Goal: Task Accomplishment & Management: Use online tool/utility

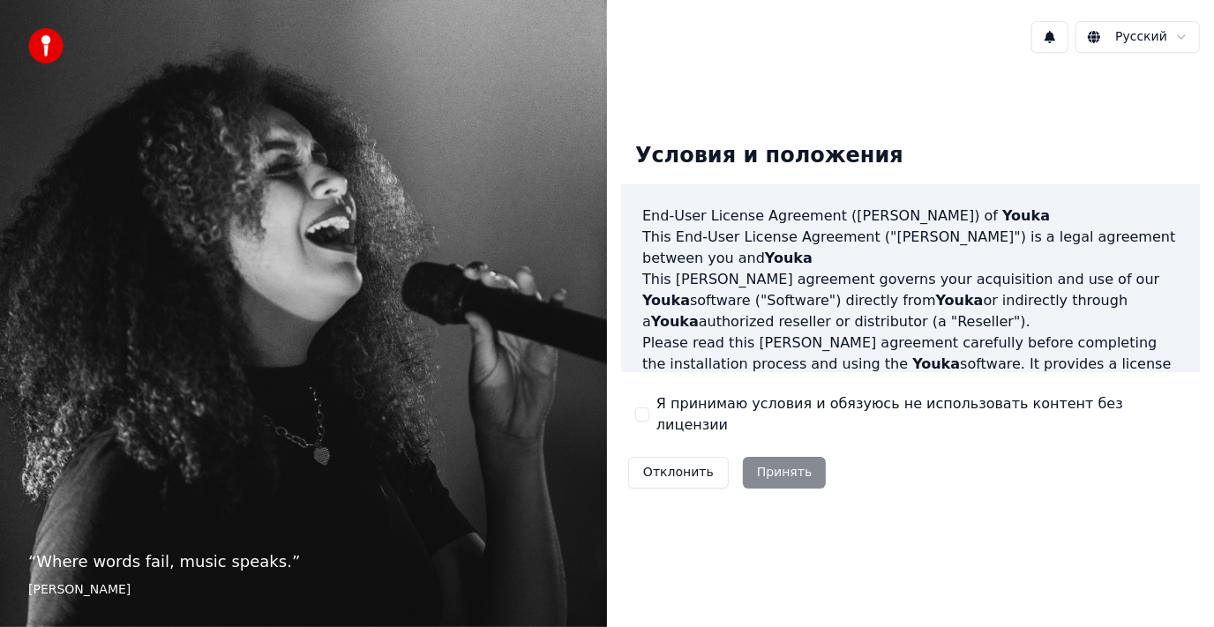
click at [777, 464] on div "Отклонить Принять" at bounding box center [727, 473] width 212 height 46
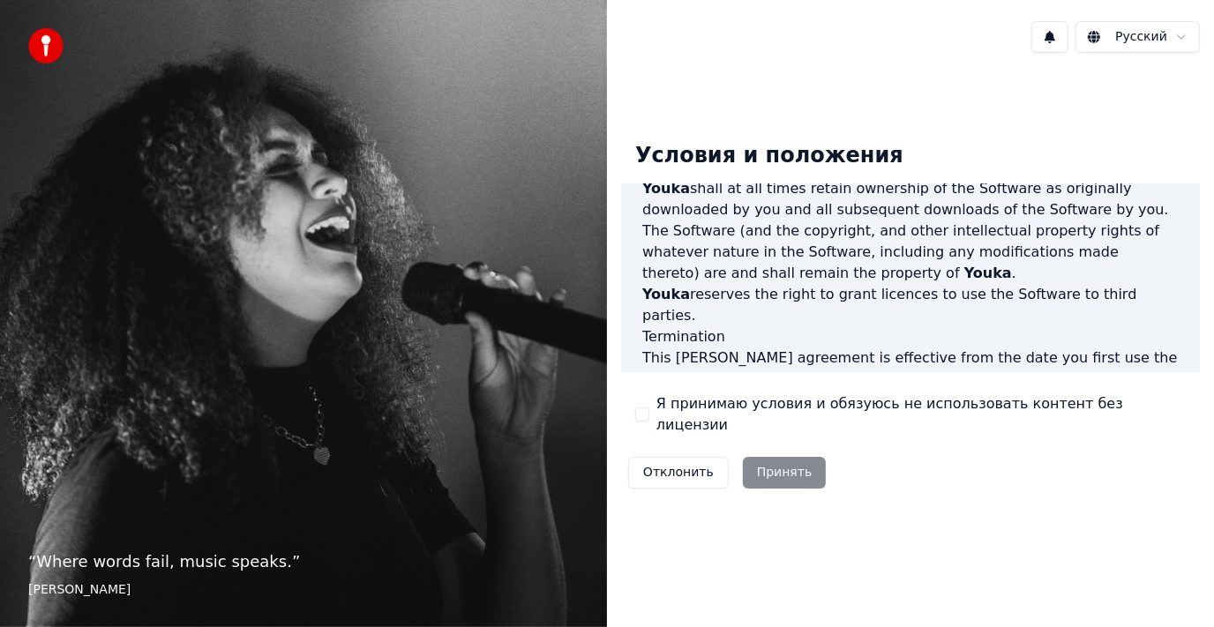
scroll to position [1079, 0]
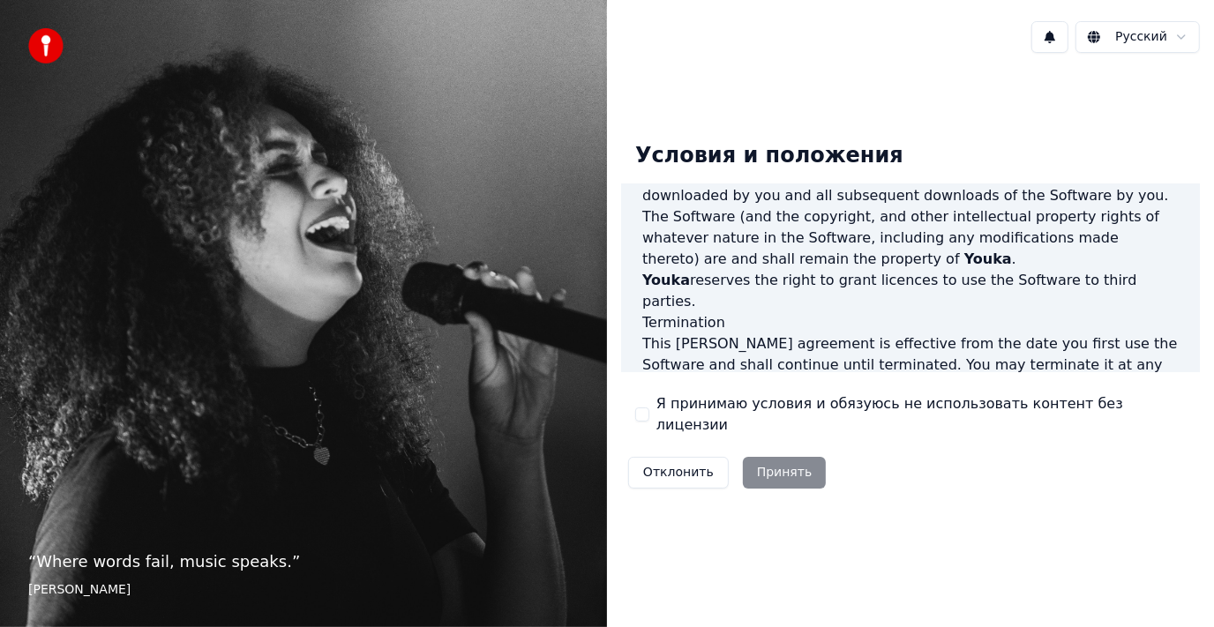
click at [748, 456] on div "Отклонить Принять" at bounding box center [727, 473] width 212 height 46
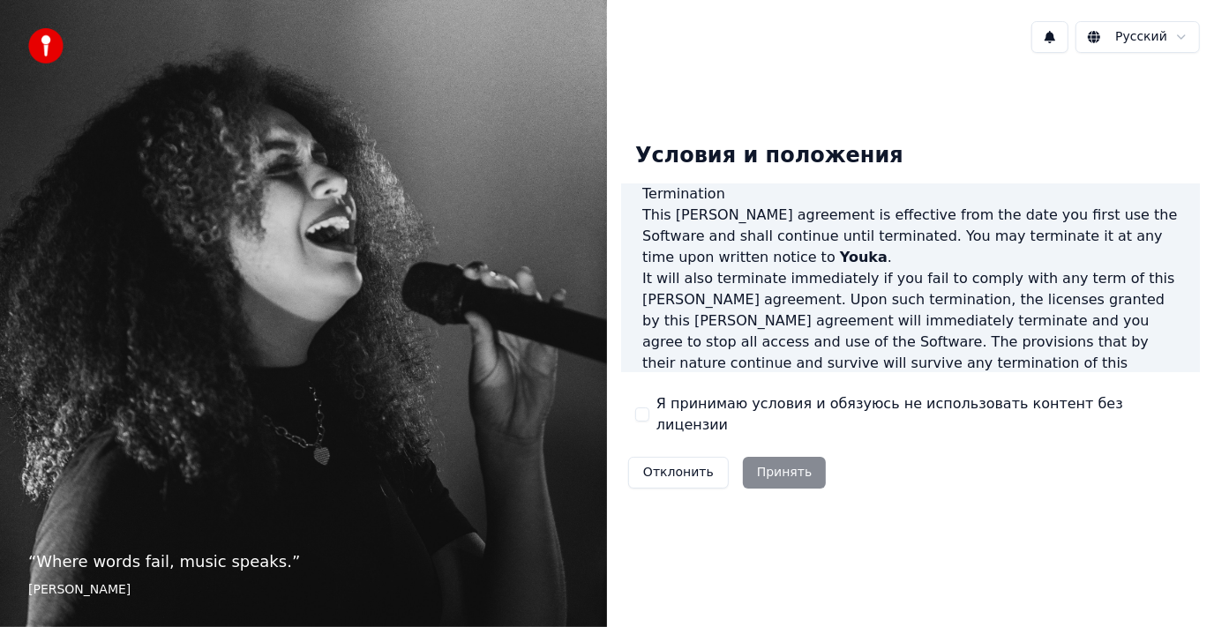
click at [768, 461] on div "Отклонить Принять" at bounding box center [727, 473] width 212 height 46
click at [748, 268] on p "It will also terminate immediately if you fail to comply with any term of this …" at bounding box center [910, 331] width 536 height 127
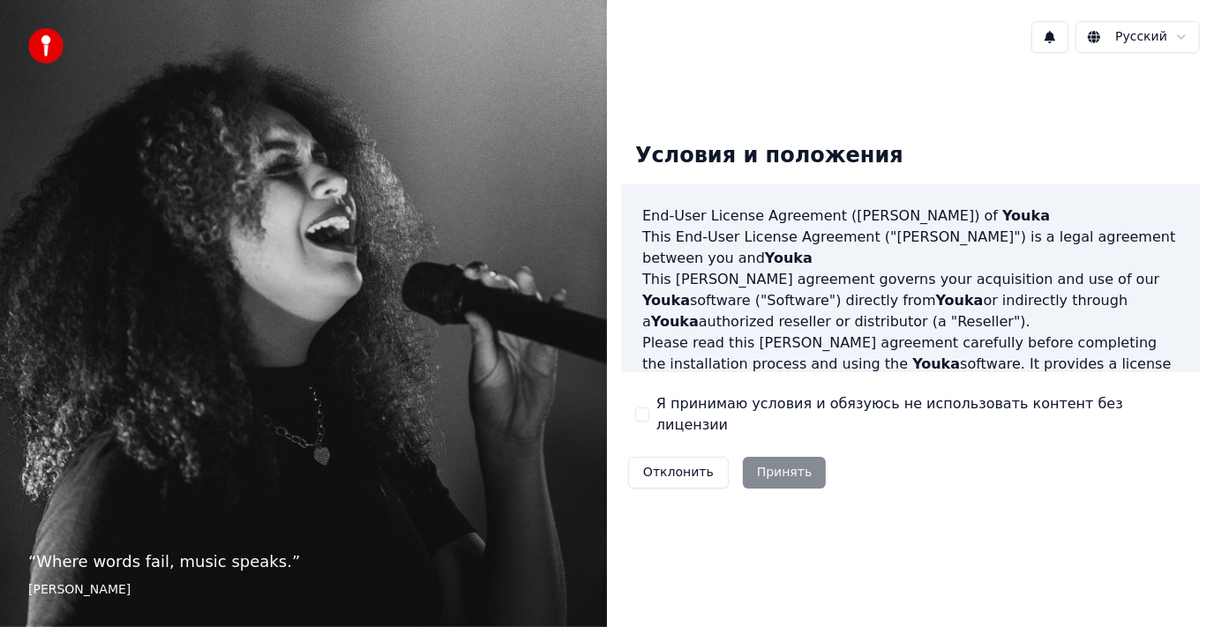
click at [776, 365] on p "Please read this [PERSON_NAME] agreement carefully before completing the instal…" at bounding box center [910, 375] width 536 height 85
click at [778, 328] on p "This [PERSON_NAME] agreement governs your acquisition and use of our Youka soft…" at bounding box center [910, 301] width 536 height 64
click at [771, 305] on p "This [PERSON_NAME] agreement governs your acquisition and use of our Youka soft…" at bounding box center [910, 301] width 536 height 64
click at [705, 269] on p "This End-User License Agreement ("[PERSON_NAME]") is a legal agreement between …" at bounding box center [910, 248] width 536 height 42
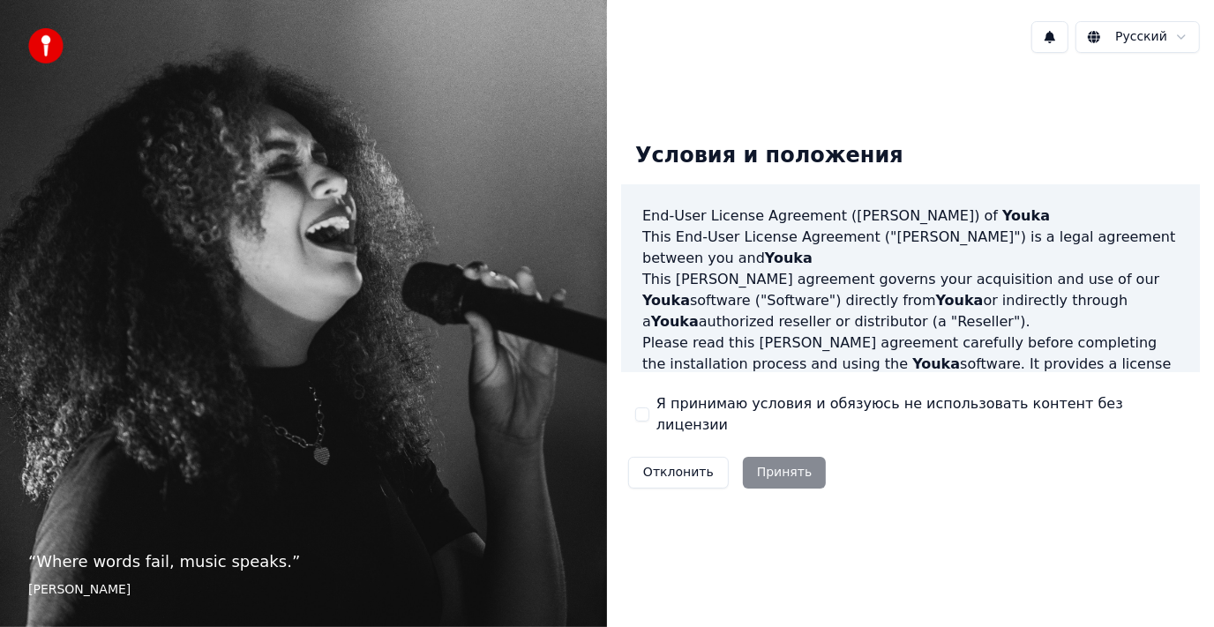
click at [693, 418] on label "Я принимаю условия и обязуюсь не использовать контент без лицензии" at bounding box center [920, 414] width 529 height 42
click at [649, 418] on button "Я принимаю условия и обязуюсь не использовать контент без лицензии" at bounding box center [642, 415] width 14 height 14
click at [784, 463] on button "Принять" at bounding box center [785, 473] width 84 height 32
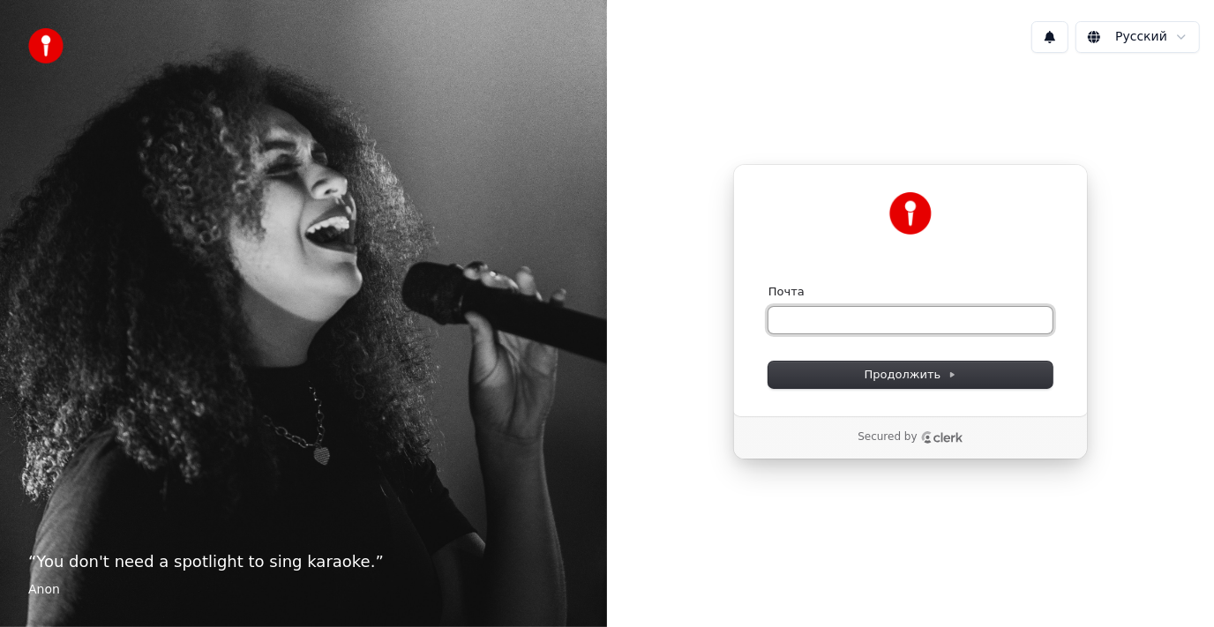
click at [860, 325] on input "Почта" at bounding box center [910, 320] width 284 height 26
type input "*"
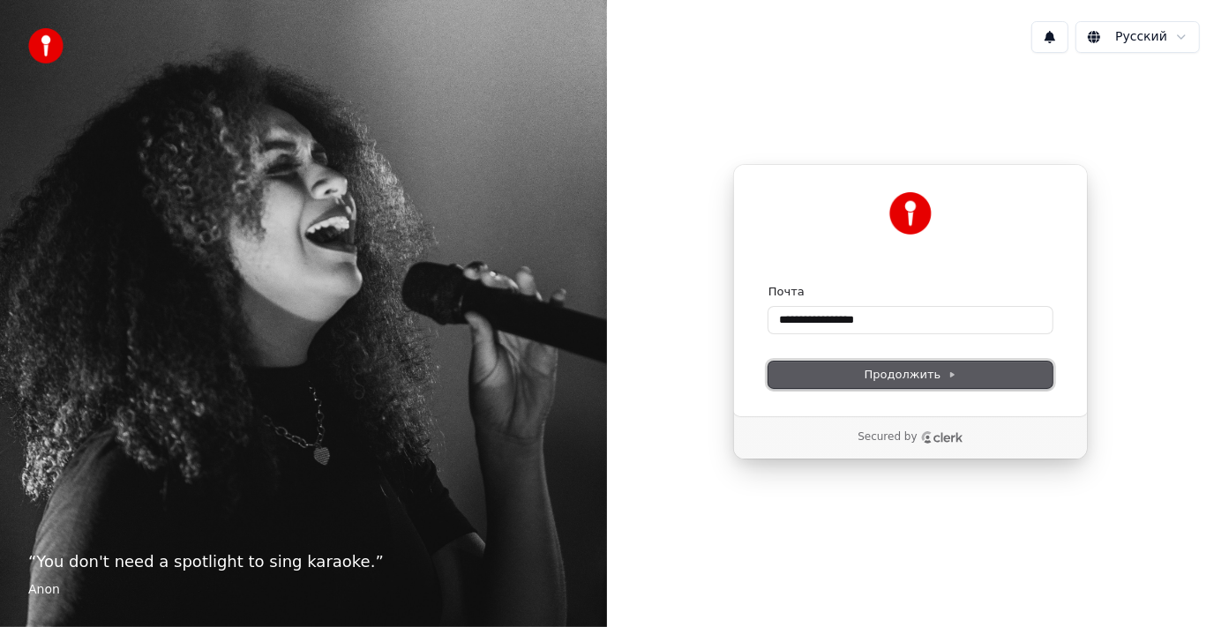
click at [873, 375] on span "Продолжить" at bounding box center [911, 375] width 93 height 16
type input "**********"
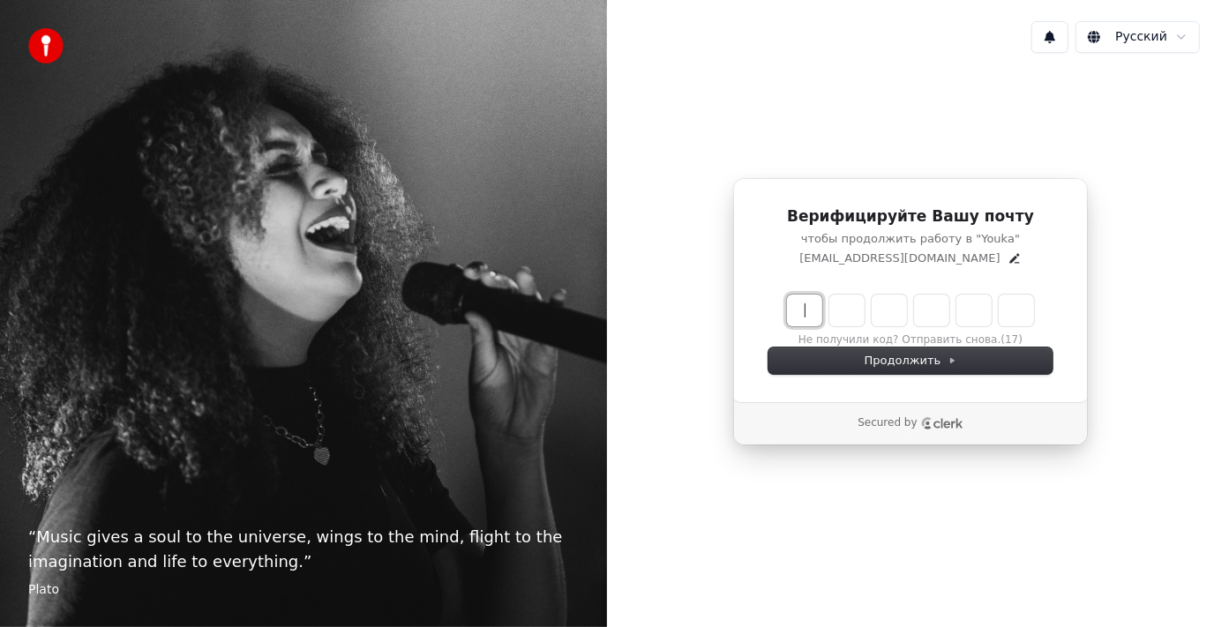
click at [811, 315] on input "Enter verification code" at bounding box center [928, 311] width 282 height 32
paste input "******"
type input "******"
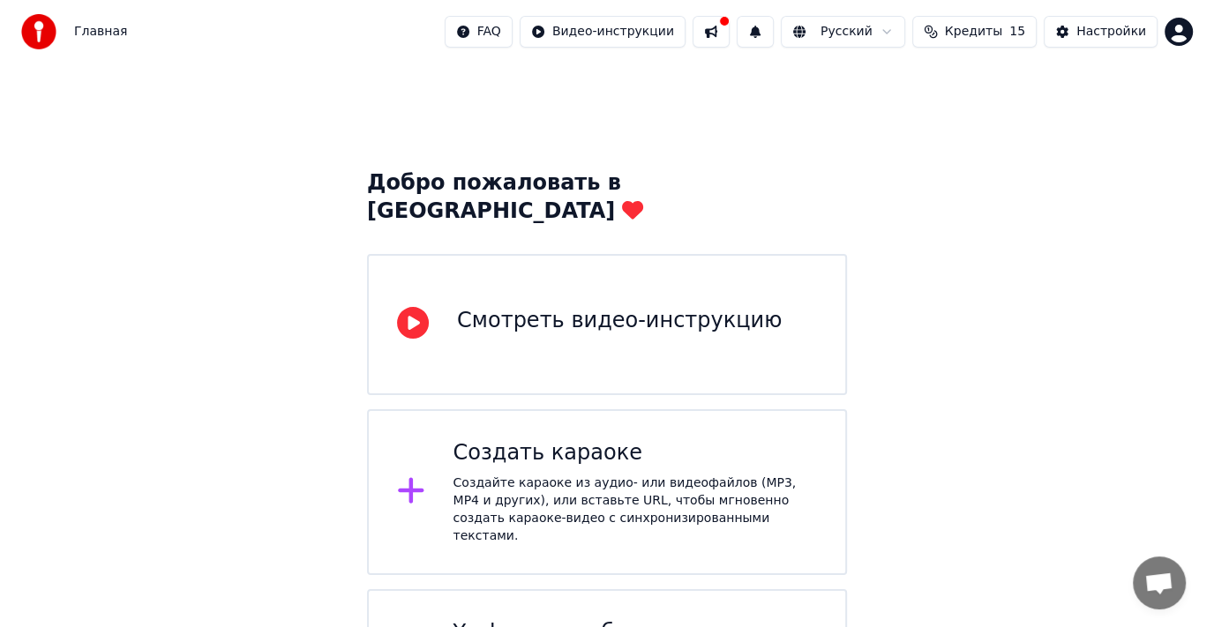
scroll to position [73, 0]
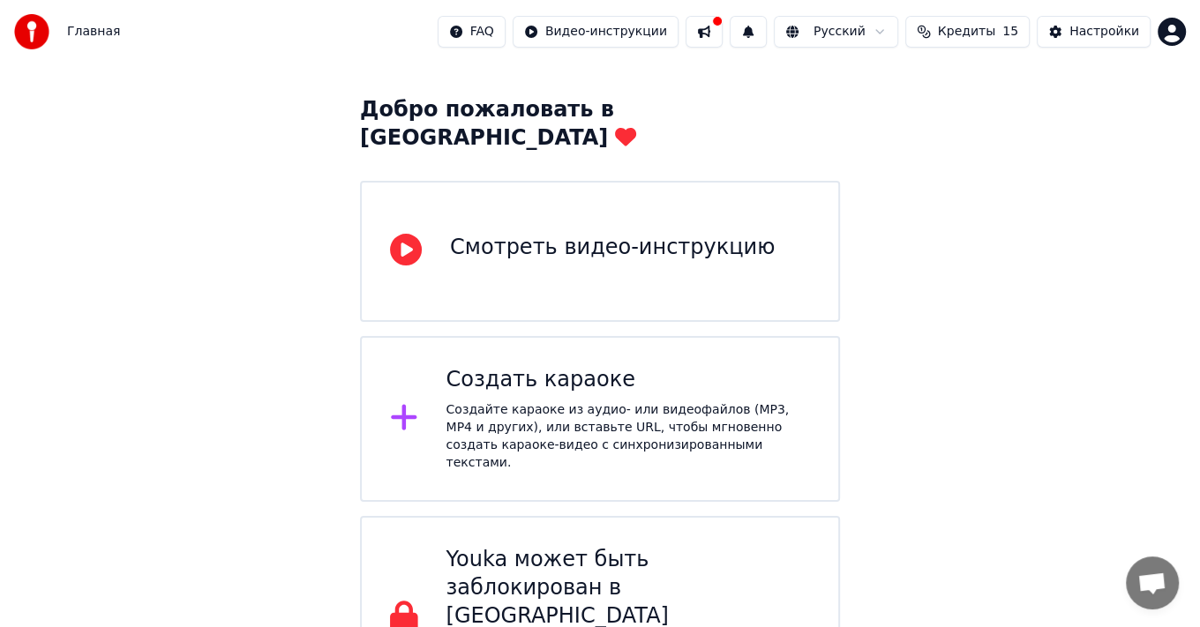
click at [498, 366] on div "Создать караоке" at bounding box center [628, 380] width 364 height 28
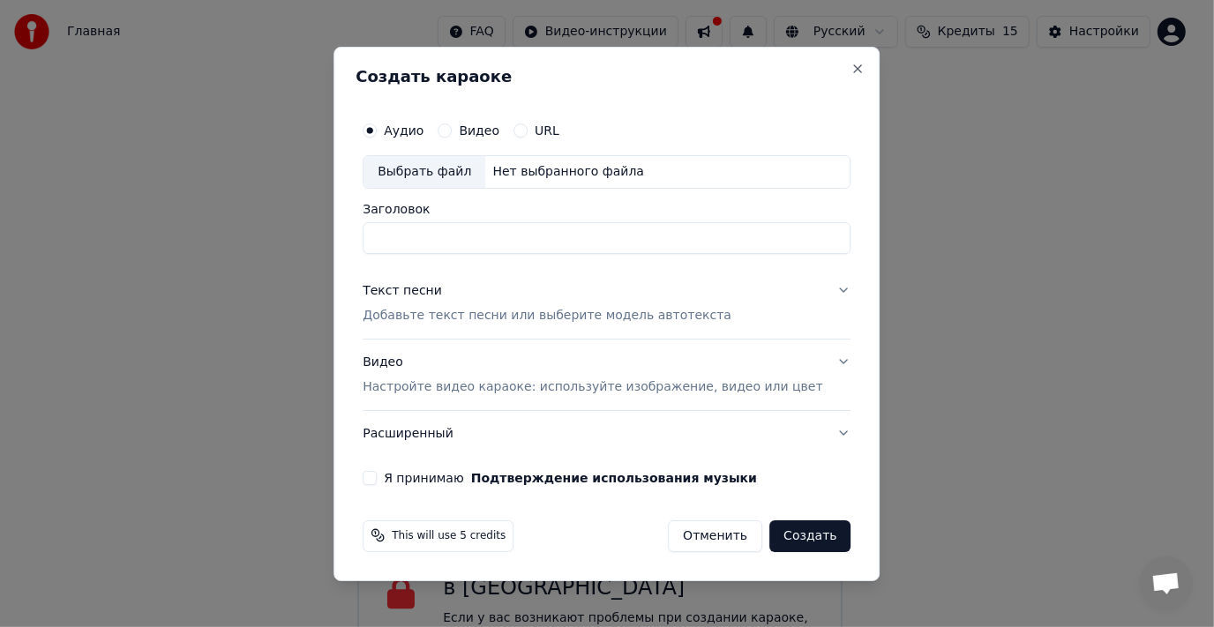
click at [480, 231] on input "Заголовок" at bounding box center [607, 238] width 488 height 32
paste input "**********"
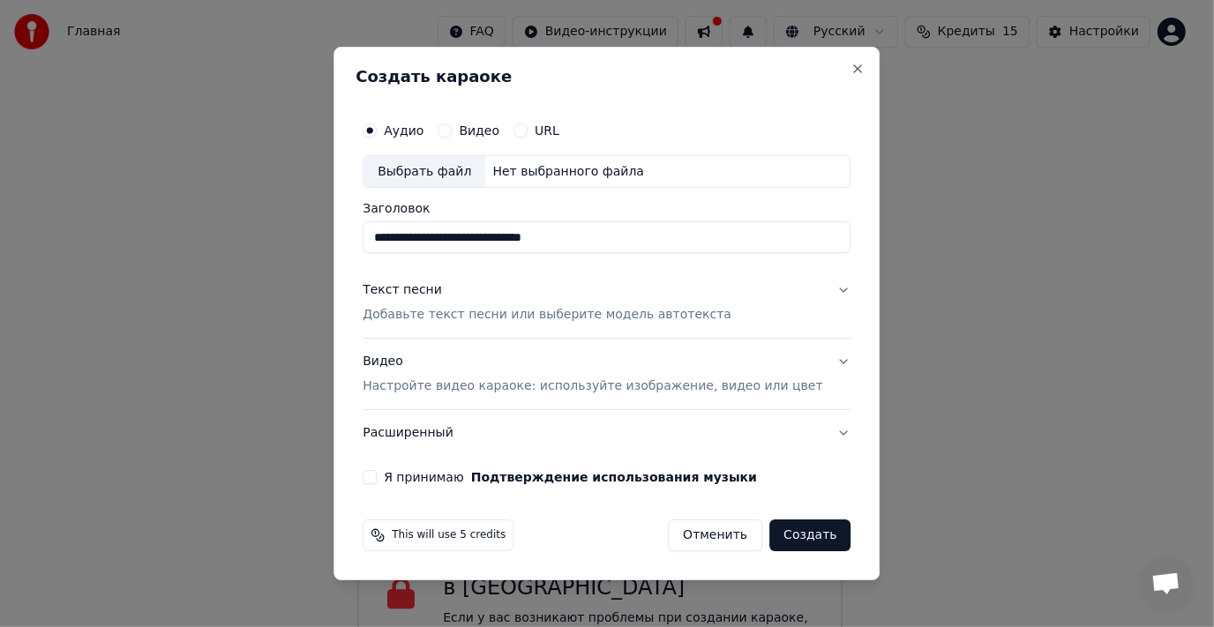
type input "**********"
click at [497, 130] on label "Видео" at bounding box center [479, 130] width 41 height 12
click at [452, 130] on button "Видео" at bounding box center [445, 131] width 14 height 14
click at [403, 126] on div "Аудио" at bounding box center [393, 131] width 61 height 14
click at [377, 131] on button "Аудио" at bounding box center [370, 131] width 14 height 14
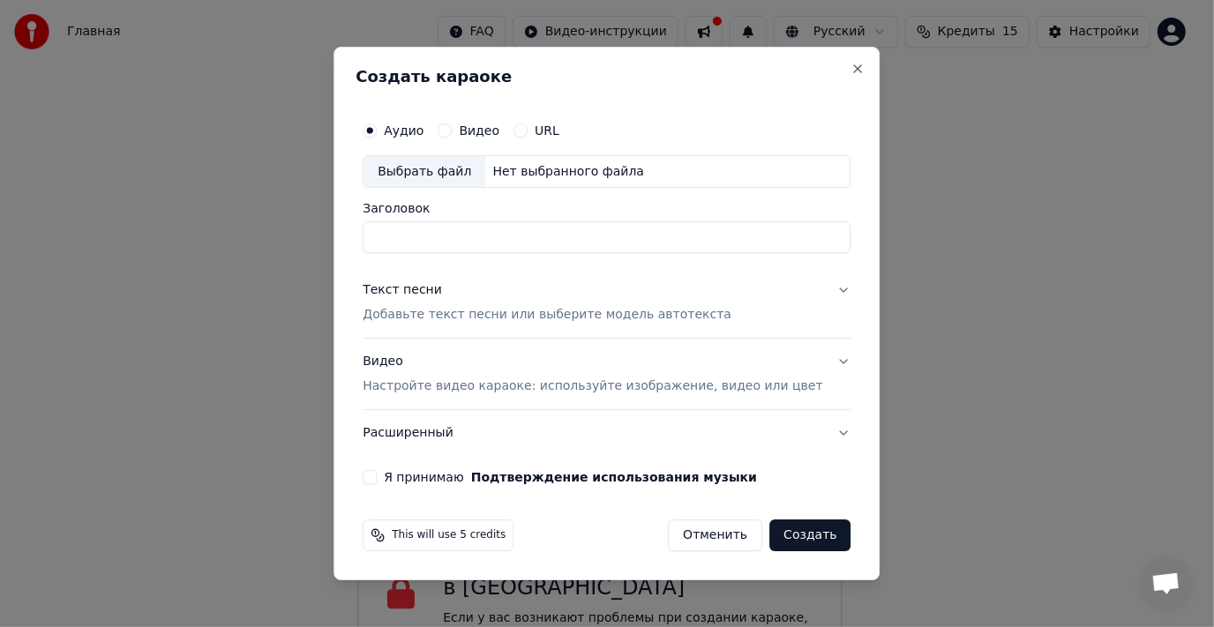
click at [426, 229] on input "Заголовок" at bounding box center [607, 238] width 488 height 32
paste input "**********"
click at [449, 171] on div "Выбрать файл" at bounding box center [424, 172] width 122 height 32
click at [444, 173] on div "Выбрать файл" at bounding box center [424, 172] width 122 height 32
click at [456, 170] on div "Выбрать файл" at bounding box center [424, 172] width 122 height 32
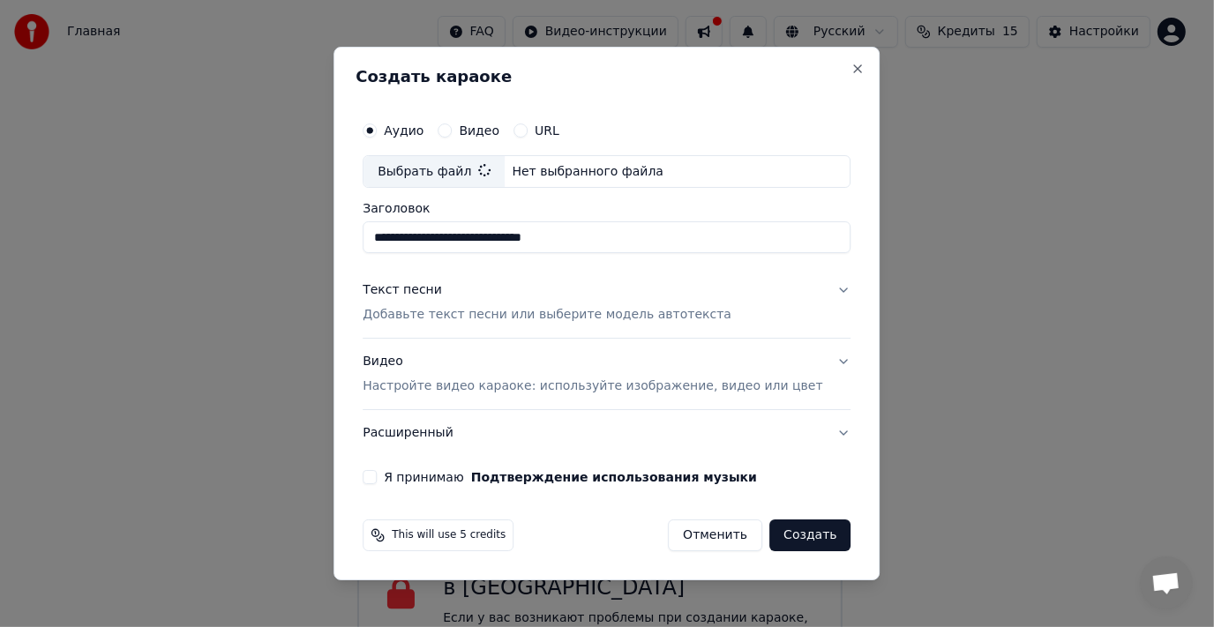
type input "**********"
click at [458, 316] on p "Добавьте текст песни или выберите модель автотекста" at bounding box center [547, 316] width 369 height 18
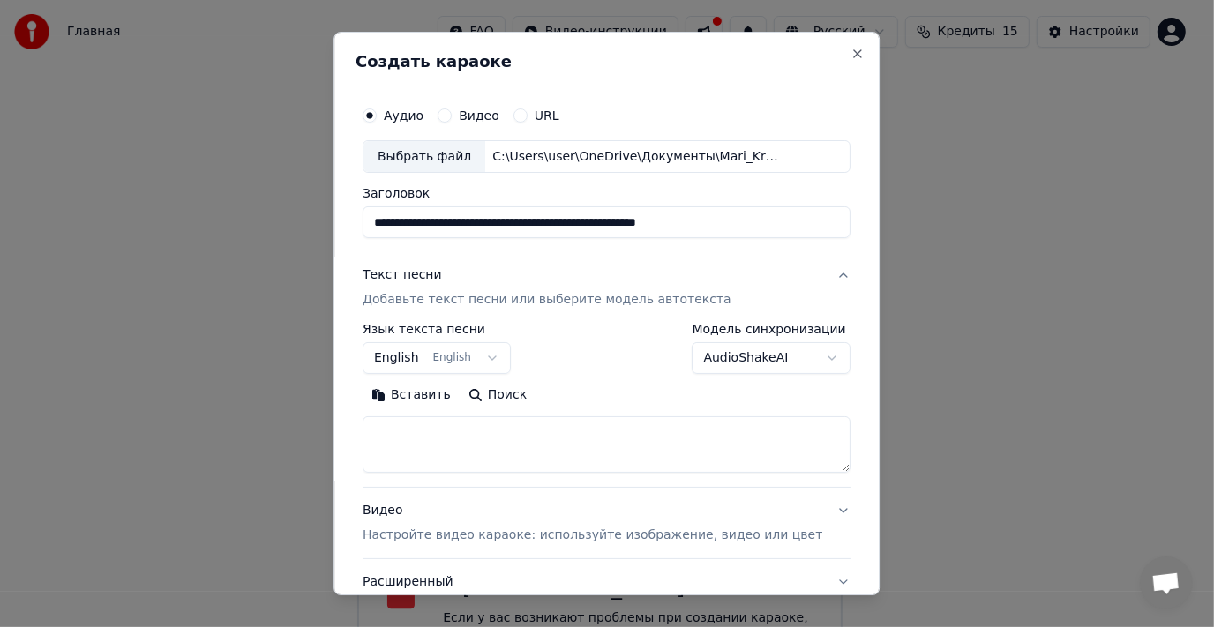
click at [432, 433] on textarea at bounding box center [607, 445] width 488 height 56
paste textarea "**********"
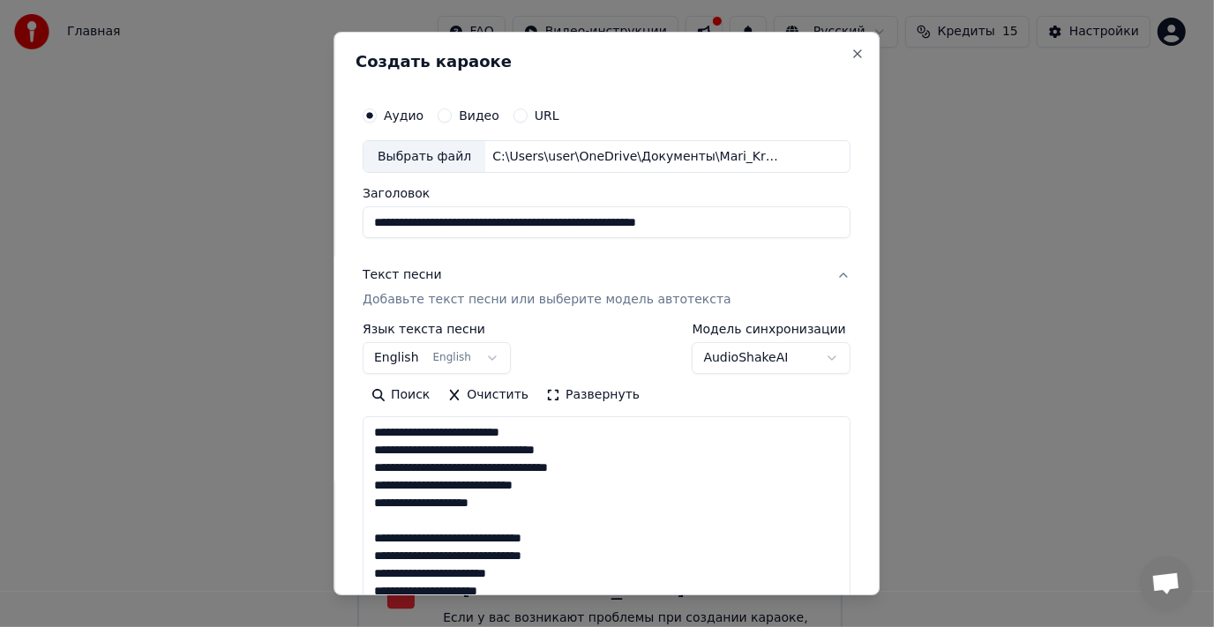
scroll to position [939, 0]
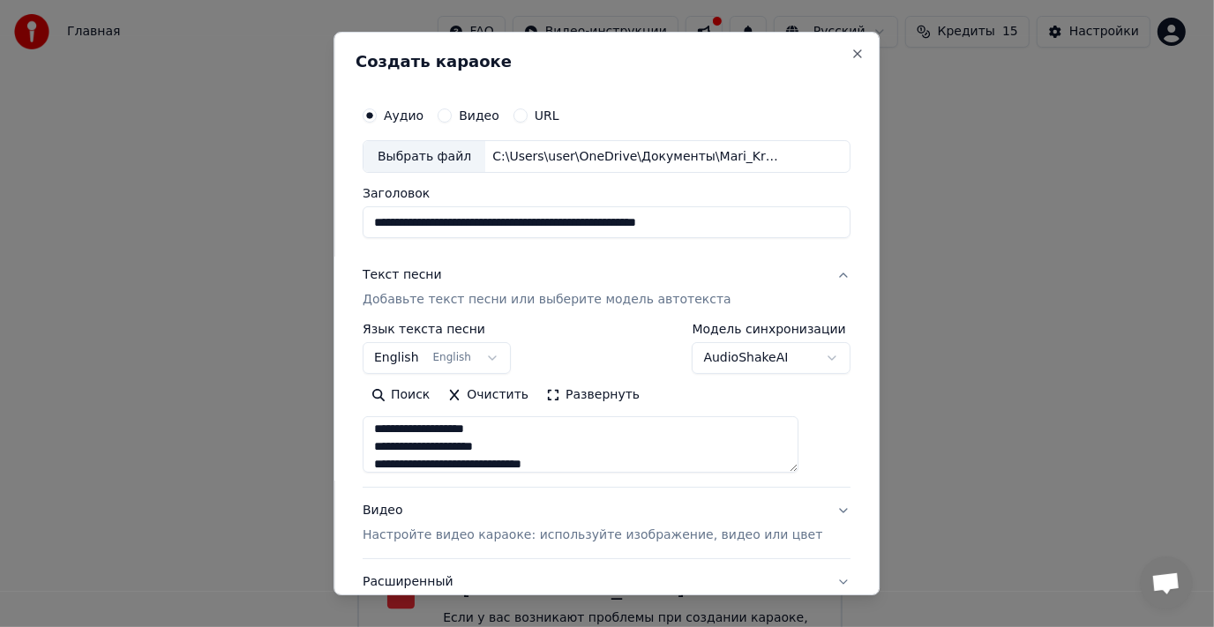
type textarea "**********"
click at [497, 356] on button "English English" at bounding box center [437, 359] width 148 height 32
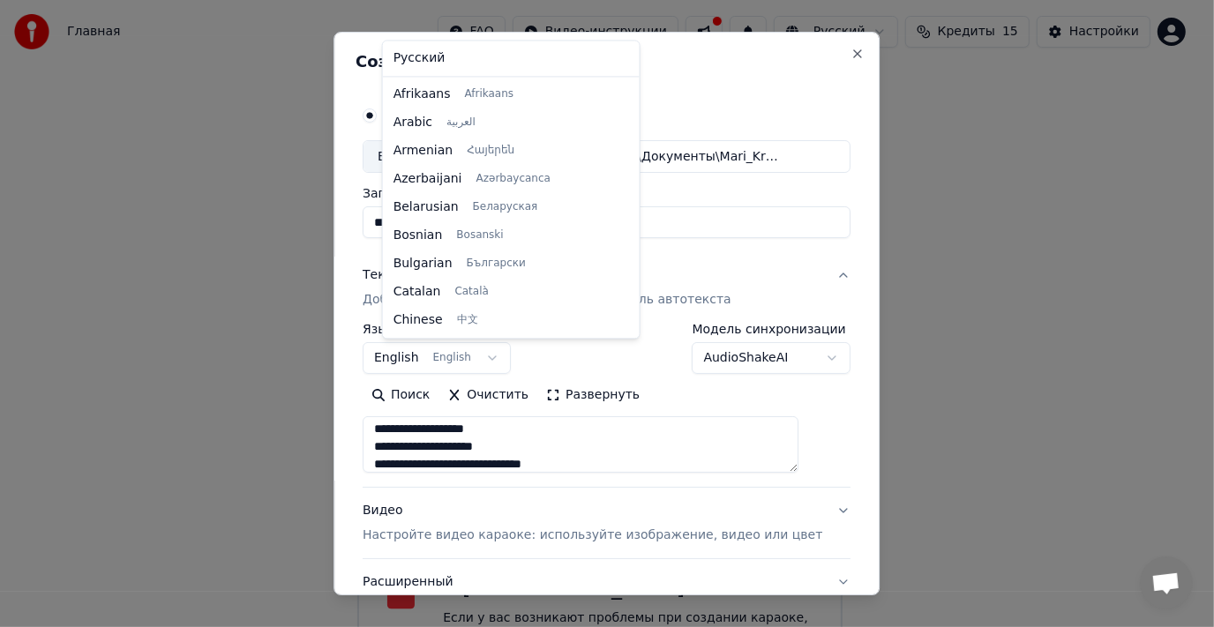
scroll to position [140, 0]
select select "**"
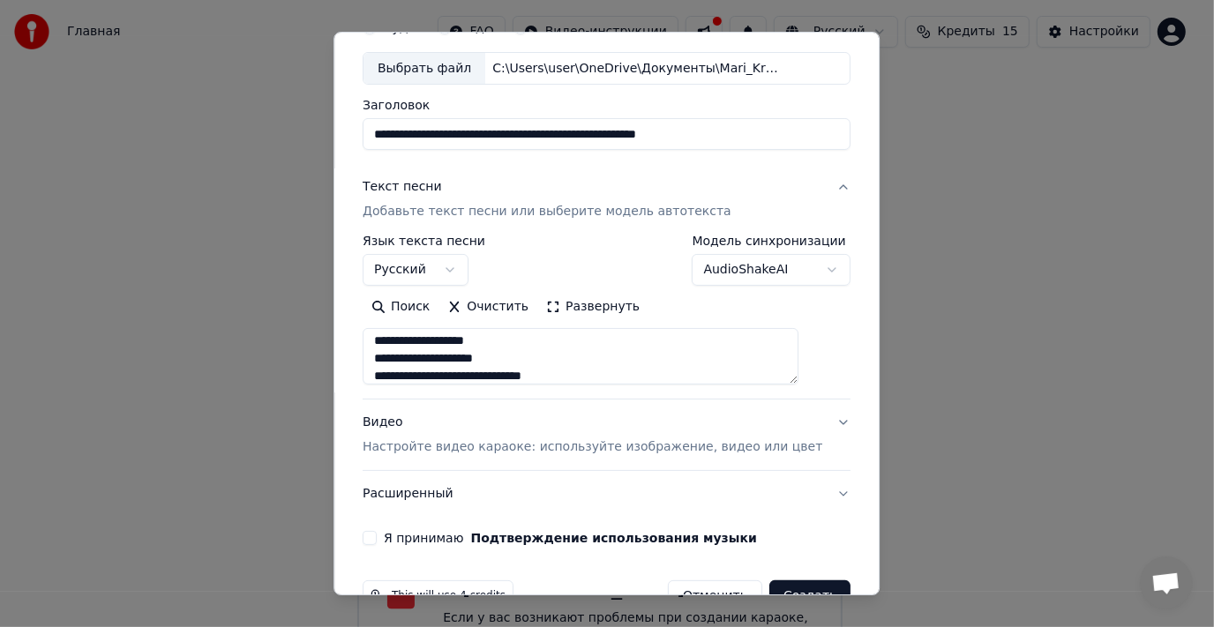
scroll to position [132, 0]
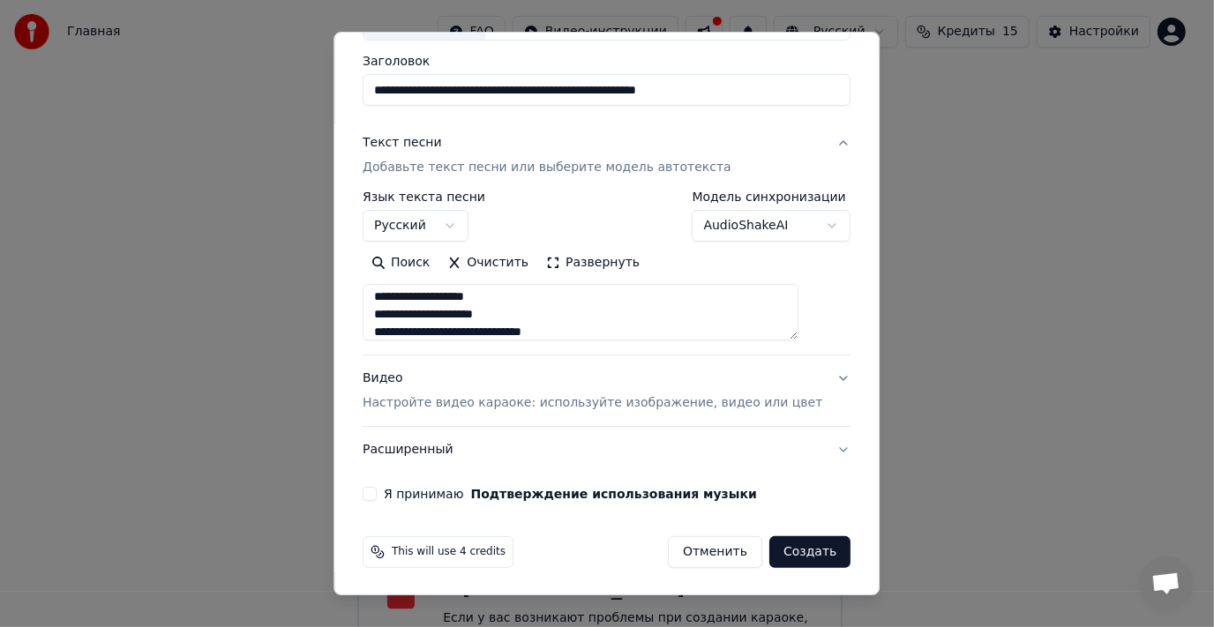
click at [377, 494] on button "Я принимаю Подтверждение использования музыки" at bounding box center [370, 494] width 14 height 14
click at [795, 544] on button "Создать" at bounding box center [809, 552] width 81 height 32
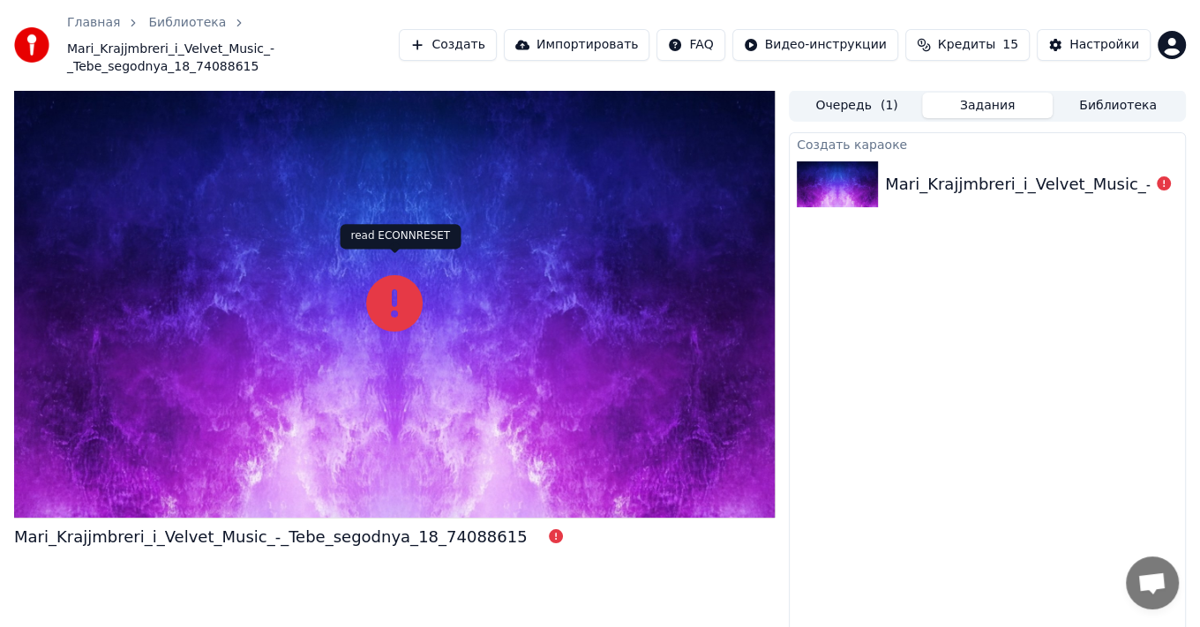
click at [378, 281] on icon at bounding box center [394, 303] width 56 height 56
click at [398, 286] on icon at bounding box center [394, 303] width 56 height 56
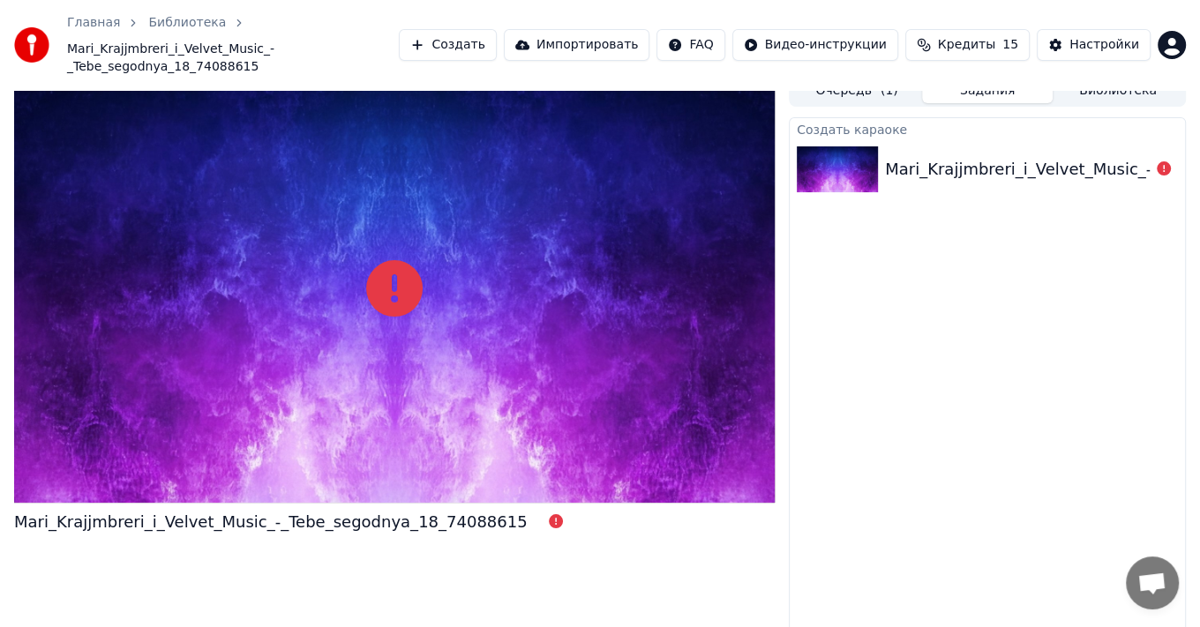
scroll to position [20, 0]
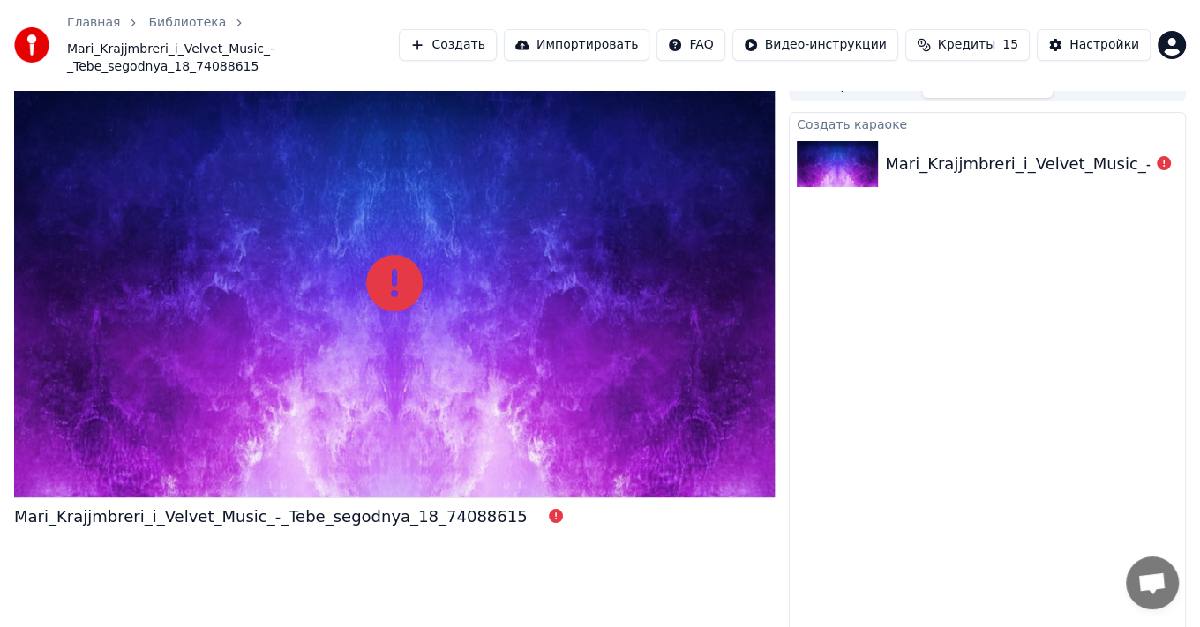
click at [447, 505] on div "Mari_Krajjmbreri_i_Velvet_Music_-_Tebe_segodnya_18_74088615" at bounding box center [270, 517] width 513 height 25
click at [926, 152] on div "Mari_Krajjmbreri_i_Velvet_Music_-_Tebe_segodnya_18_74088615" at bounding box center [1141, 164] width 513 height 25
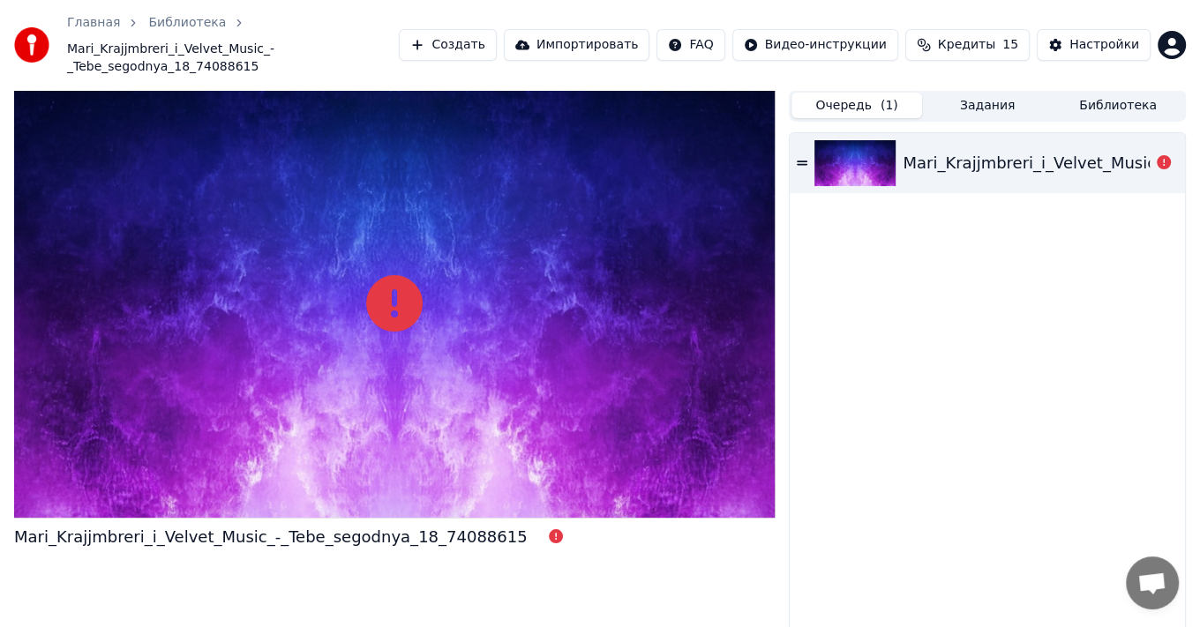
click at [865, 93] on button "Очередь ( 1 )" at bounding box center [856, 106] width 131 height 26
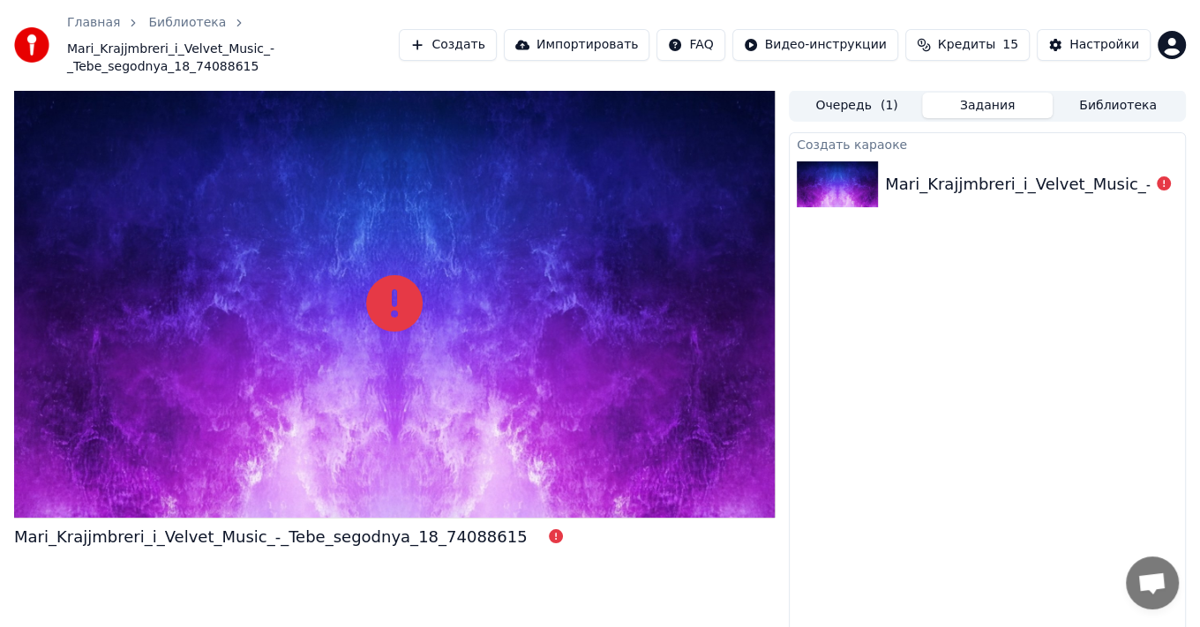
click at [999, 93] on button "Задания" at bounding box center [987, 106] width 131 height 26
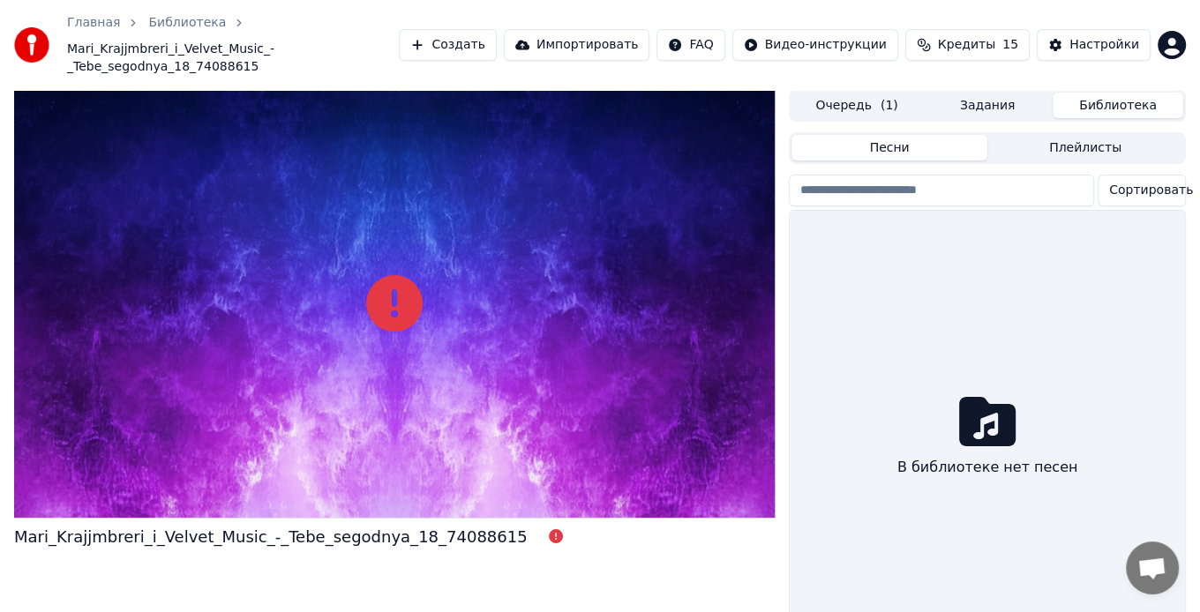
click at [1099, 93] on button "Библиотека" at bounding box center [1118, 106] width 131 height 26
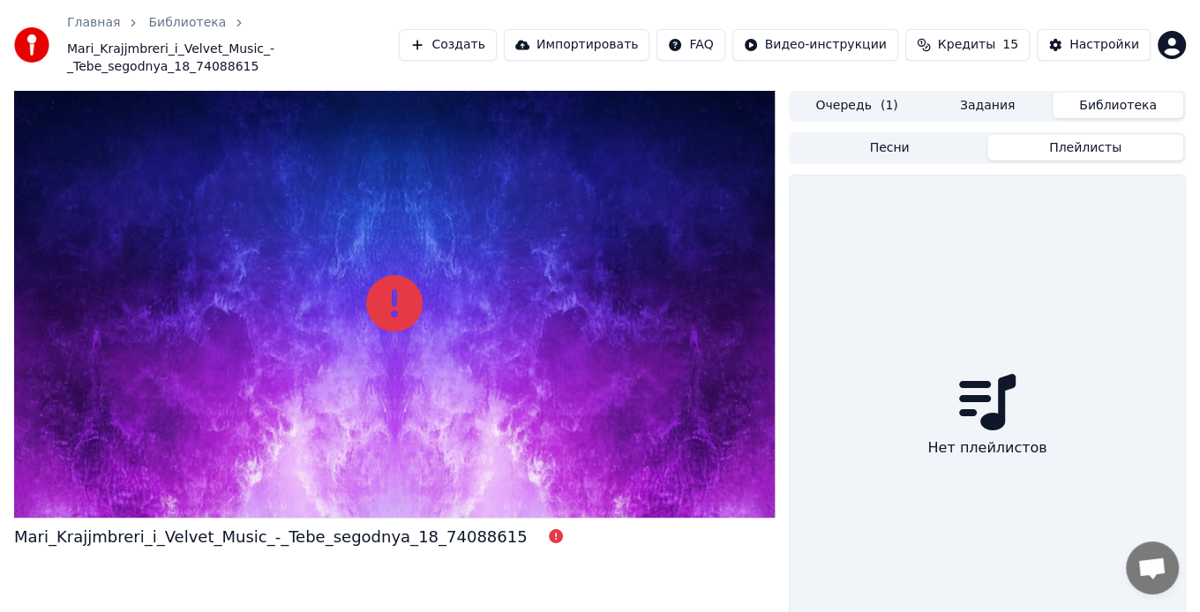
click at [1059, 135] on button "Плейлисты" at bounding box center [1085, 148] width 196 height 26
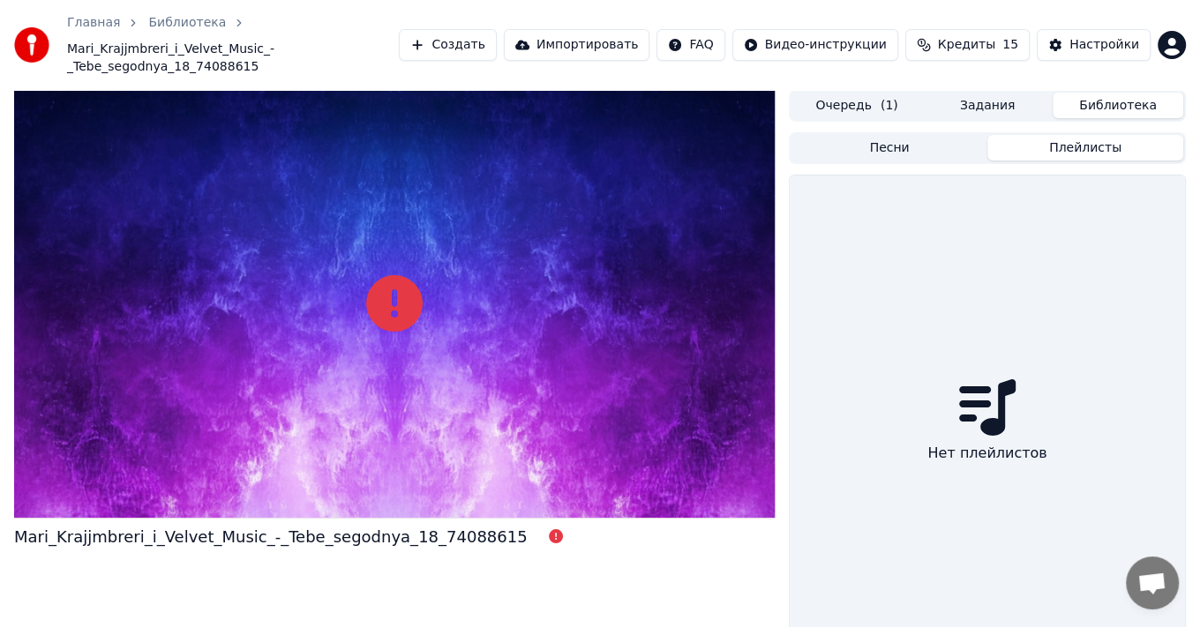
click at [945, 136] on button "Песни" at bounding box center [889, 148] width 196 height 26
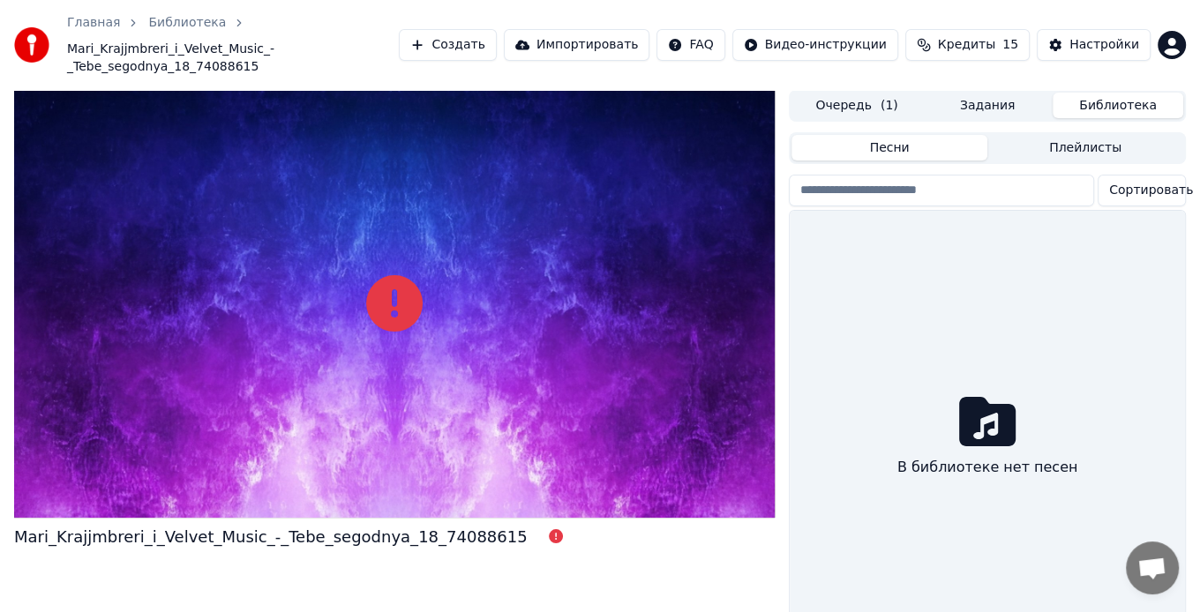
click at [829, 93] on button "Очередь ( 1 )" at bounding box center [856, 106] width 131 height 26
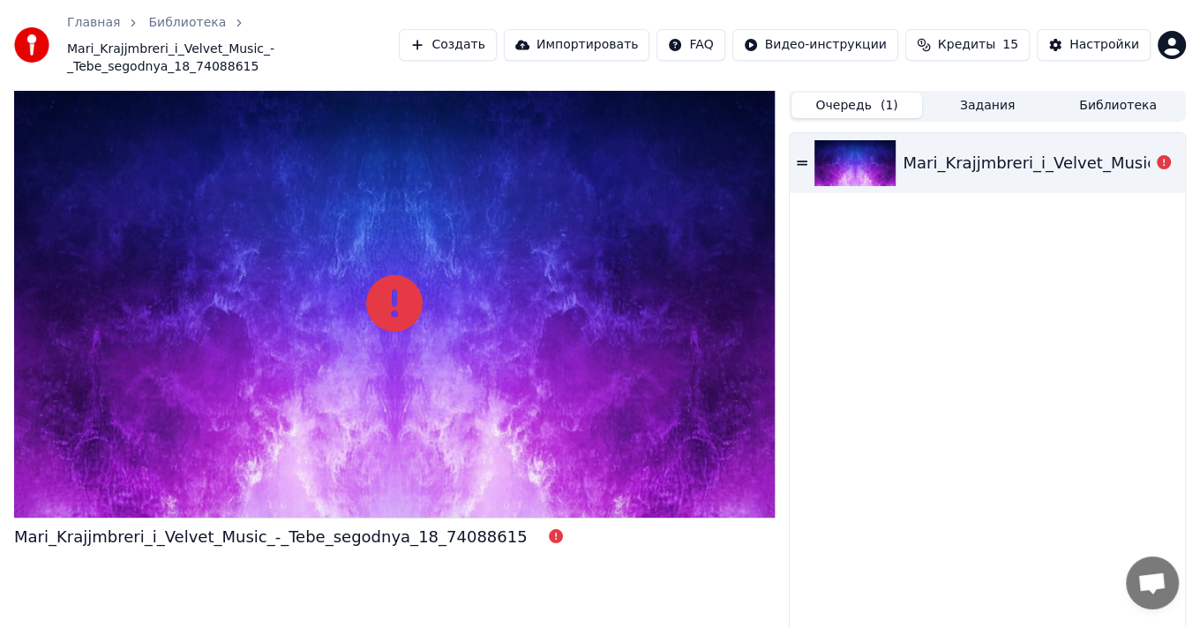
click at [954, 151] on div "Mari_Krajjmbreri_i_Velvet_Music_-_Tebe_segodnya_18_74088615" at bounding box center [1159, 163] width 513 height 25
click at [977, 151] on div "Mari_Krajjmbreri_i_Velvet_Music_-_Tebe_segodnya_18_74088615" at bounding box center [1159, 163] width 513 height 25
click at [799, 157] on icon at bounding box center [802, 163] width 11 height 12
click at [821, 140] on img at bounding box center [854, 163] width 81 height 46
click at [845, 146] on img at bounding box center [854, 163] width 81 height 46
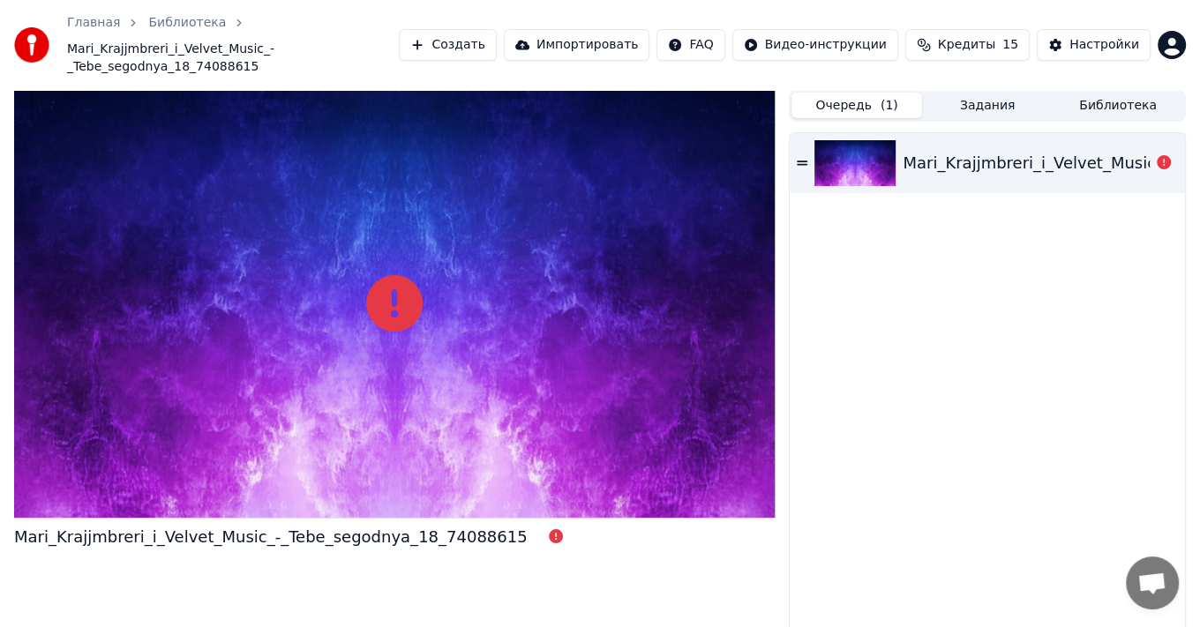
click at [845, 149] on img at bounding box center [854, 163] width 81 height 46
click at [405, 283] on icon at bounding box center [394, 303] width 56 height 56
click at [405, 282] on icon at bounding box center [394, 303] width 56 height 56
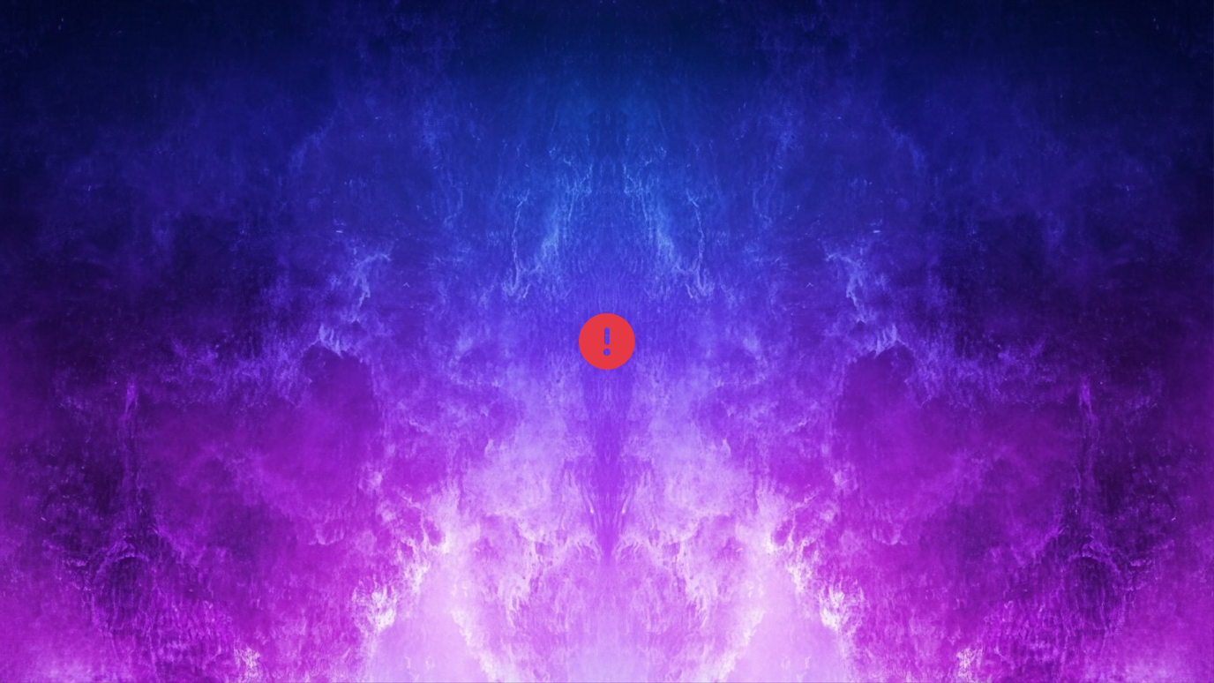
click at [597, 339] on icon at bounding box center [607, 341] width 56 height 56
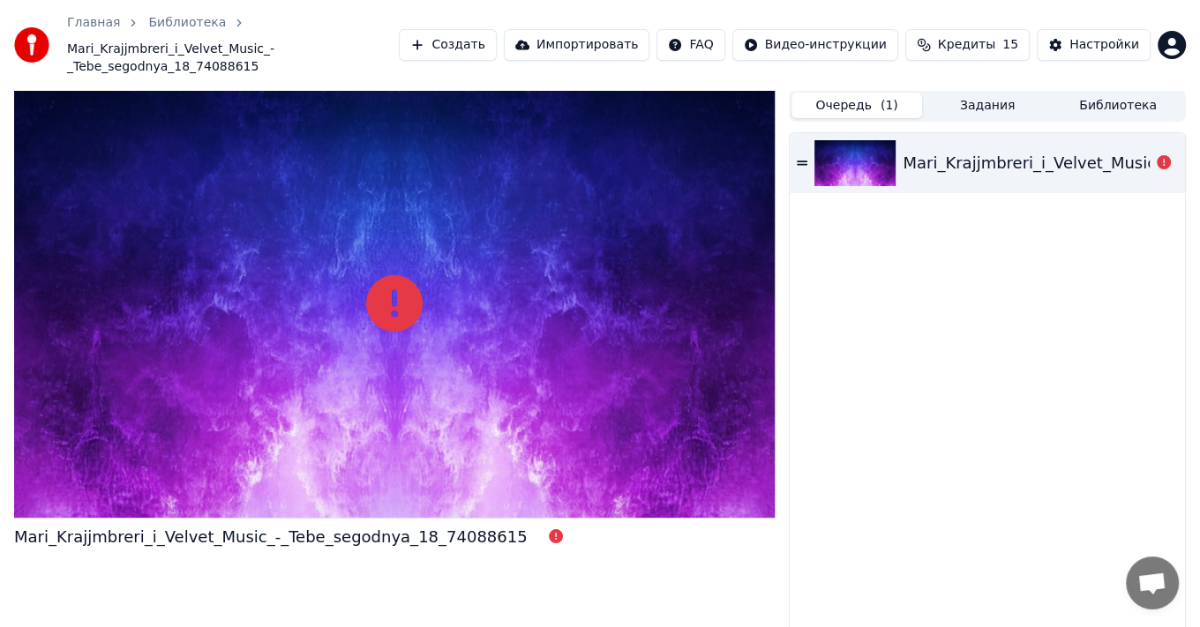
click at [390, 506] on div "Mari_Krajjmbreri_i_Velvet_Music_-_Tebe_segodnya_18_74088615" at bounding box center [394, 377] width 761 height 575
click at [397, 525] on div "Mari_Krajjmbreri_i_Velvet_Music_-_Tebe_segodnya_18_74088615" at bounding box center [270, 537] width 513 height 25
click at [549, 529] on icon at bounding box center [556, 536] width 14 height 14
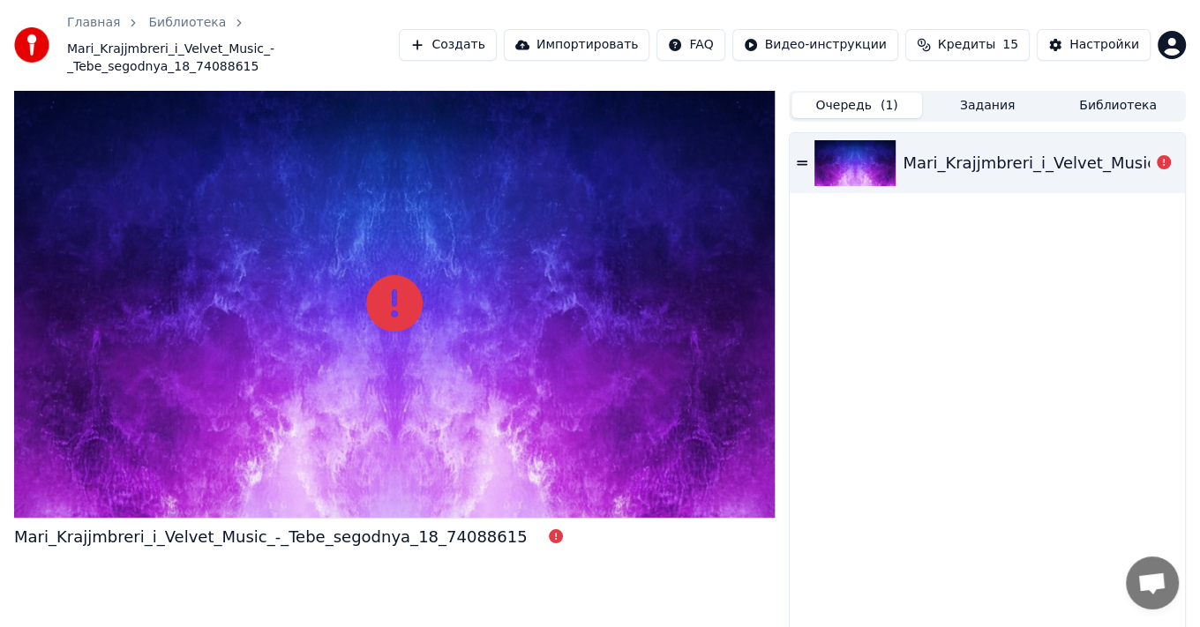
click at [223, 392] on div at bounding box center [394, 304] width 761 height 428
click at [384, 297] on icon at bounding box center [394, 303] width 56 height 56
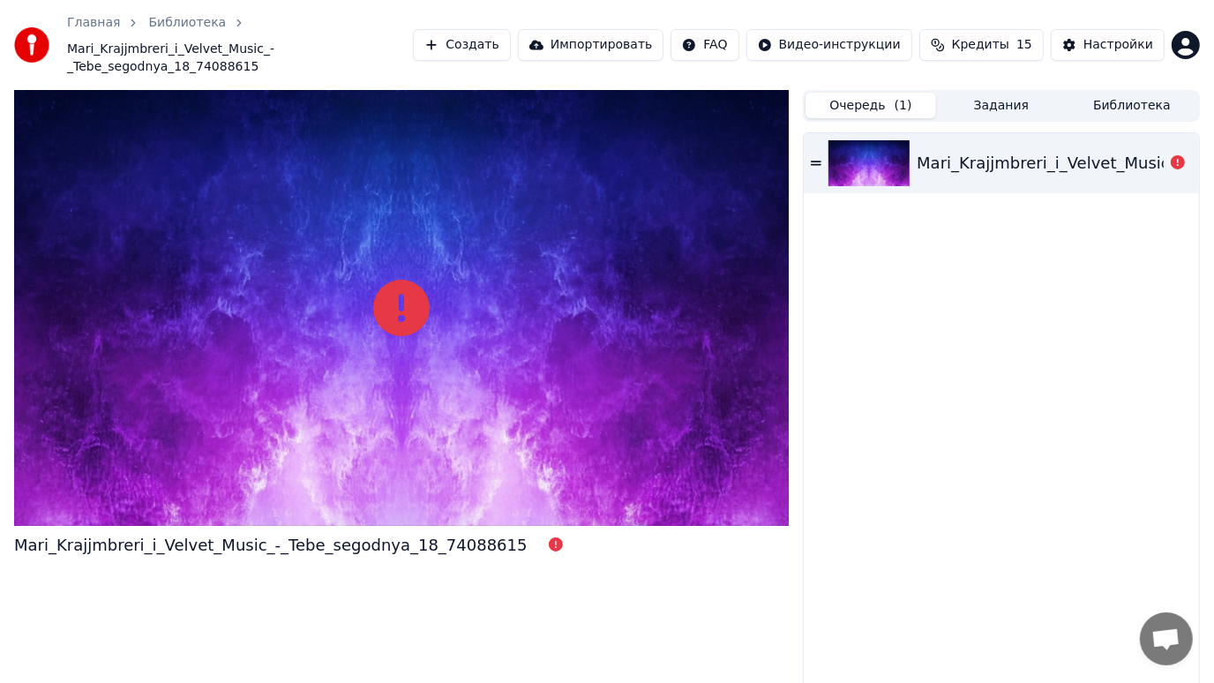
click at [211, 179] on div at bounding box center [401, 308] width 775 height 436
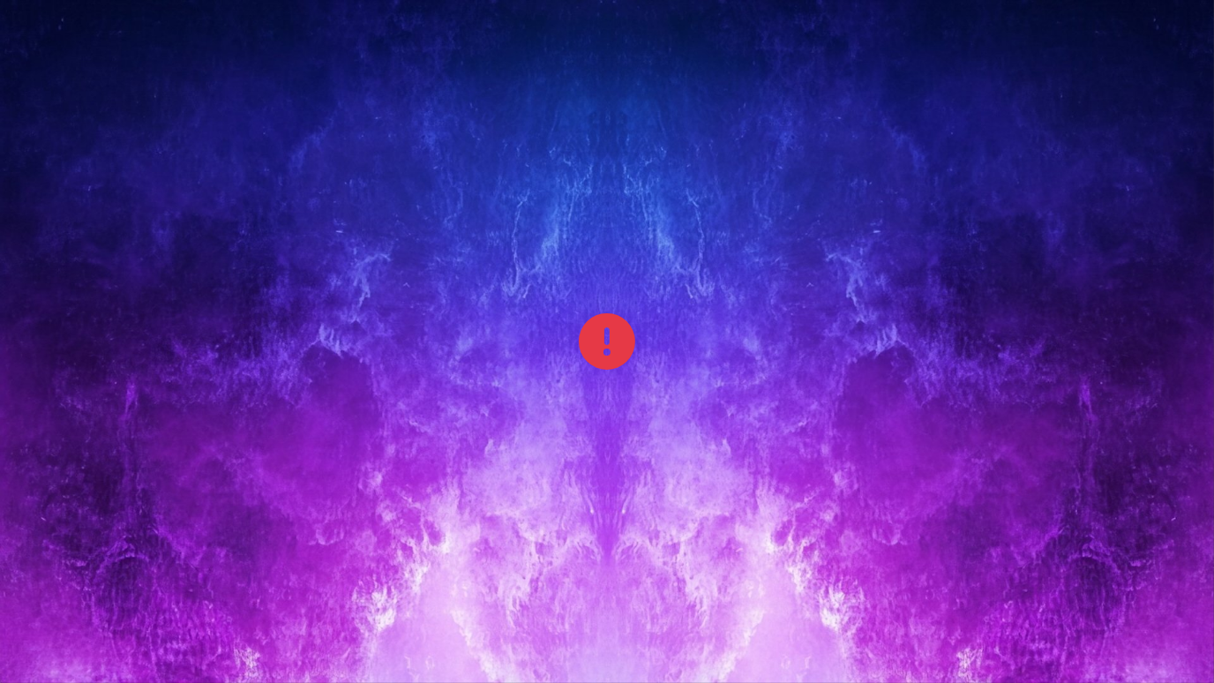
click at [211, 179] on div at bounding box center [607, 341] width 1214 height 683
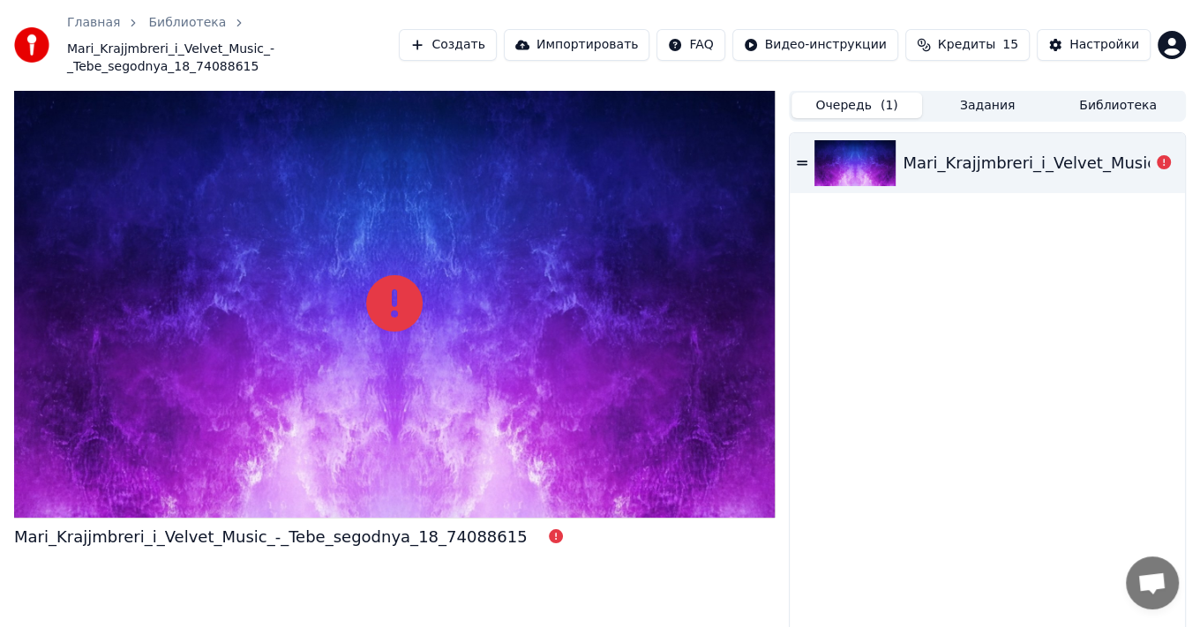
click at [110, 22] on link "Главная" at bounding box center [93, 23] width 53 height 18
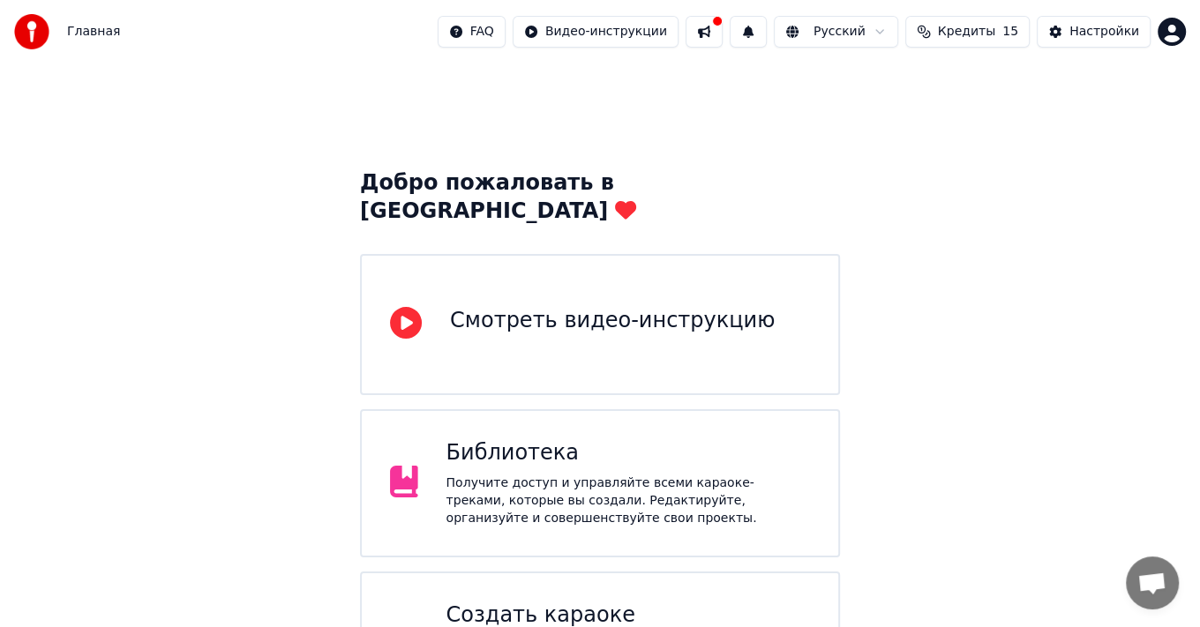
click at [529, 439] on div "Библиотека Получите доступ и управляйте всеми караоке-треками, которые вы созда…" at bounding box center [628, 483] width 364 height 88
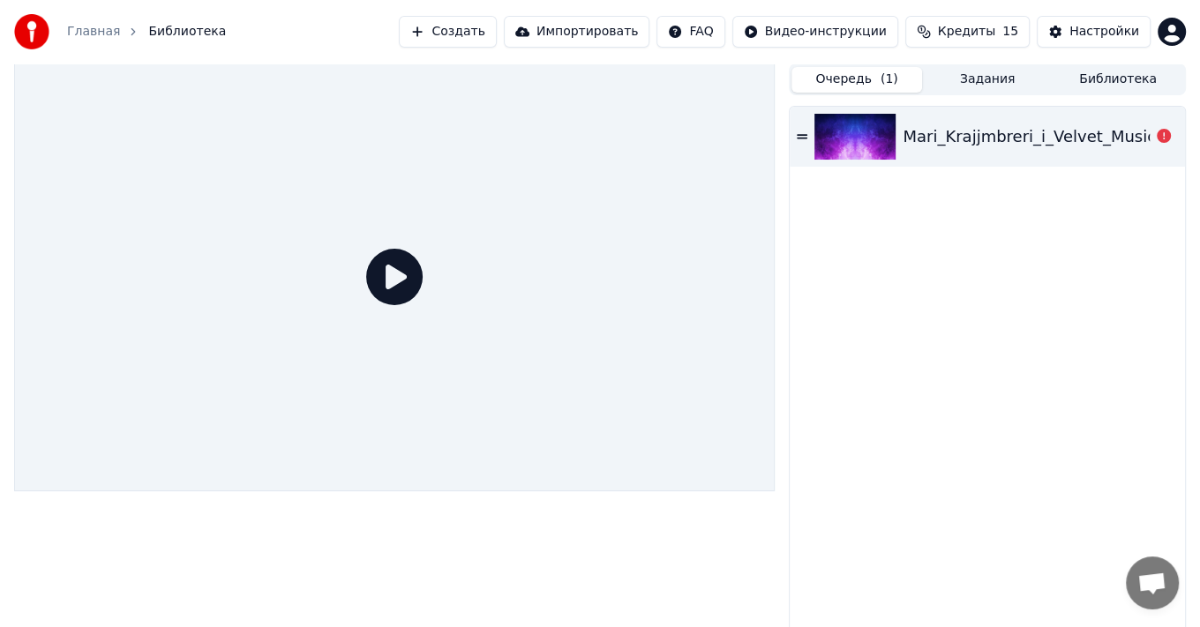
click at [387, 274] on icon at bounding box center [394, 277] width 56 height 56
click at [394, 274] on icon at bounding box center [394, 277] width 56 height 56
click at [1003, 136] on div "Mari_Krajjmbreri_i_Velvet_Music_-_Tebe_segodnya_18_74088615" at bounding box center [1159, 136] width 513 height 25
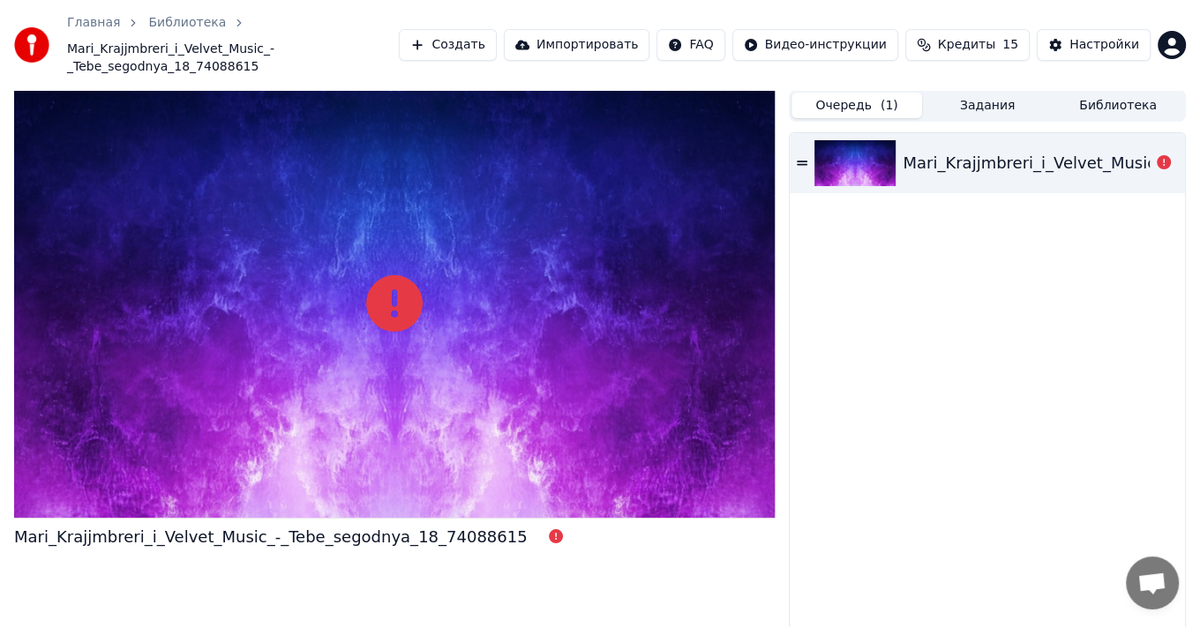
click at [941, 151] on div "Mari_Krajjmbreri_i_Velvet_Music_-_Tebe_segodnya_18_74088615" at bounding box center [1159, 163] width 513 height 25
click at [1167, 155] on icon at bounding box center [1164, 162] width 14 height 14
click at [403, 286] on icon at bounding box center [394, 303] width 56 height 56
click at [390, 275] on icon at bounding box center [394, 303] width 56 height 56
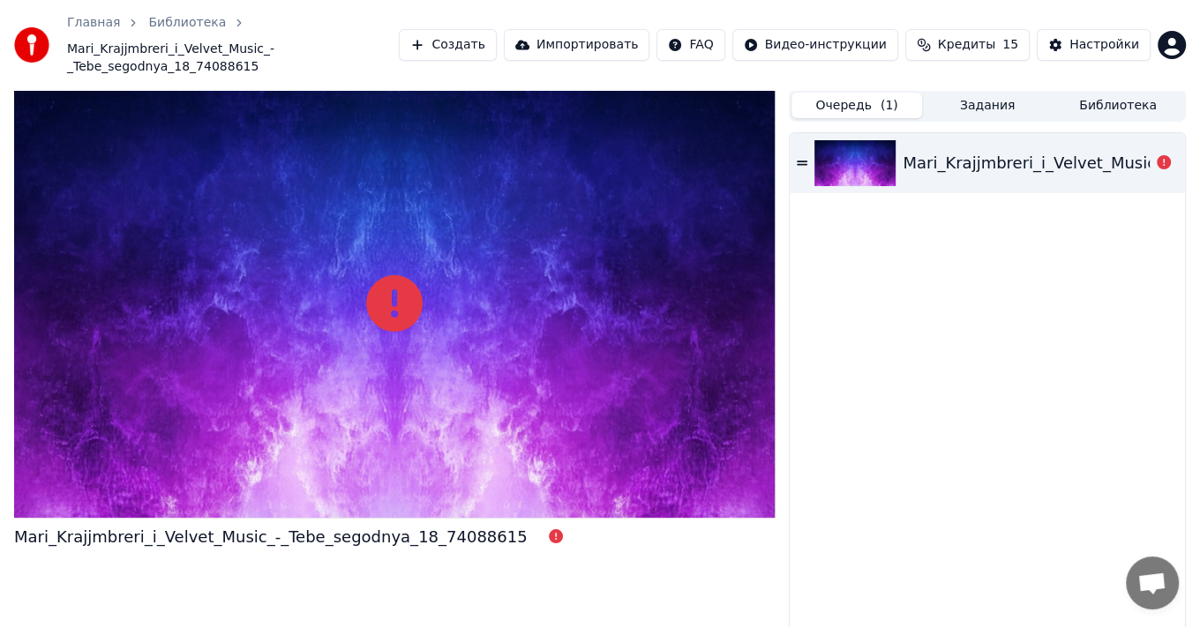
click at [403, 227] on div at bounding box center [394, 304] width 761 height 428
click at [1022, 151] on div "Mari_Krajjmbreri_i_Velvet_Music_-_Tebe_segodnya_18_74088615" at bounding box center [1159, 163] width 513 height 25
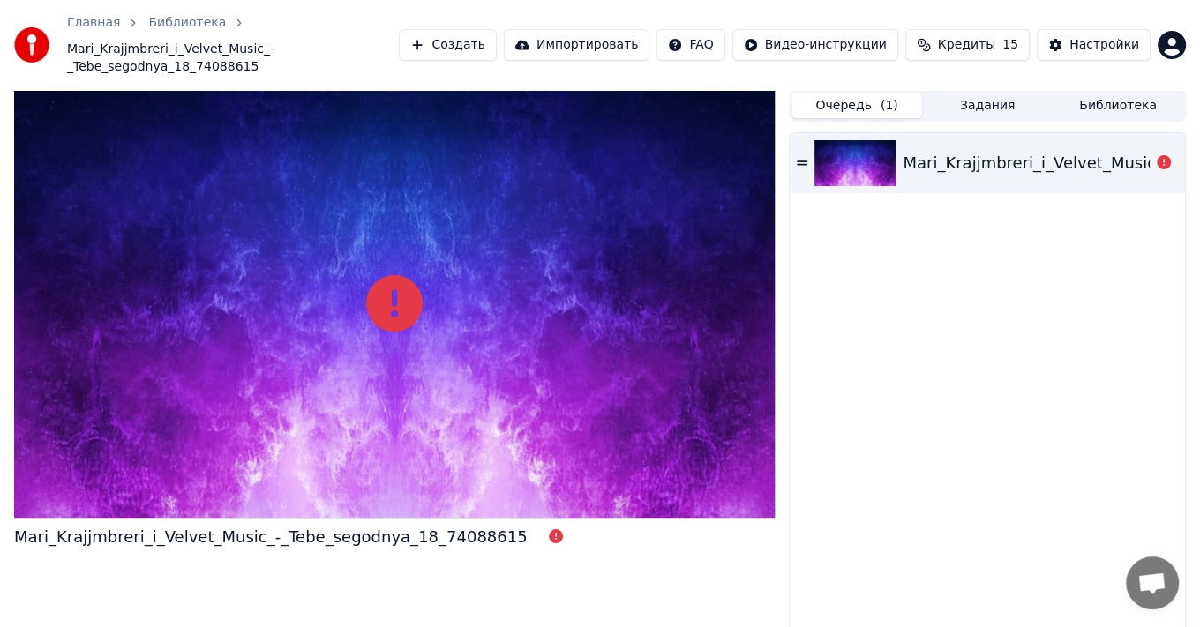
click at [496, 35] on button "Создать" at bounding box center [447, 45] width 97 height 32
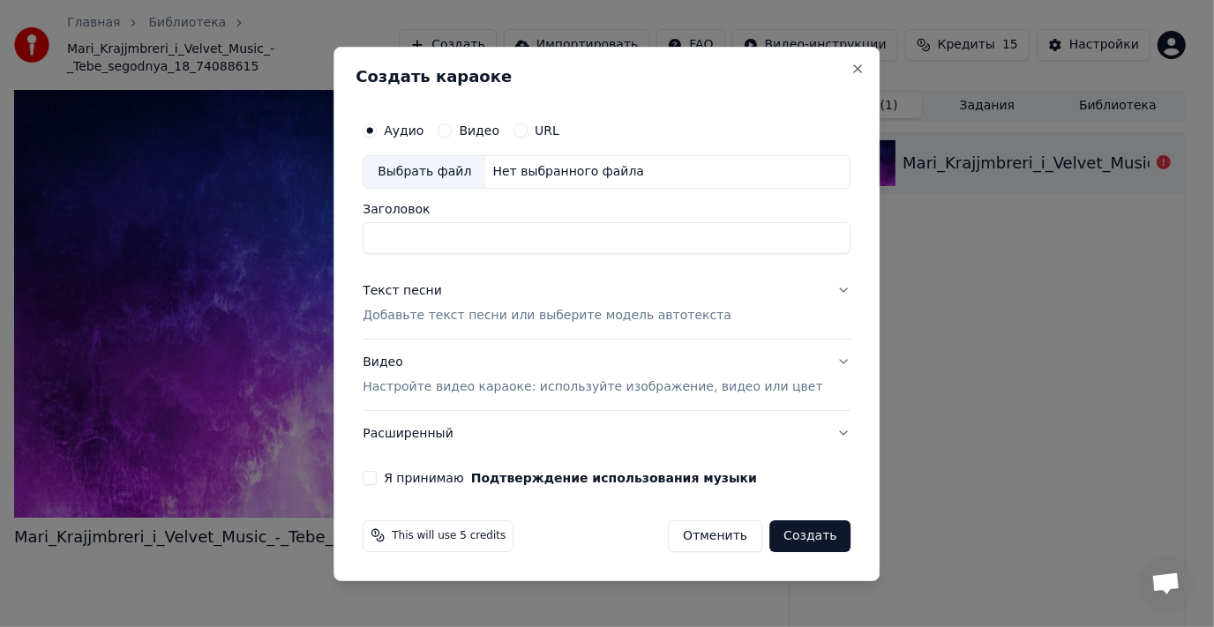
click at [499, 129] on label "Видео" at bounding box center [479, 130] width 41 height 12
click at [452, 129] on button "Видео" at bounding box center [445, 131] width 14 height 14
click at [423, 131] on label "Аудио" at bounding box center [404, 130] width 40 height 12
click at [377, 131] on button "Аудио" at bounding box center [370, 131] width 14 height 14
click at [461, 232] on input "Заголовок" at bounding box center [607, 238] width 488 height 32
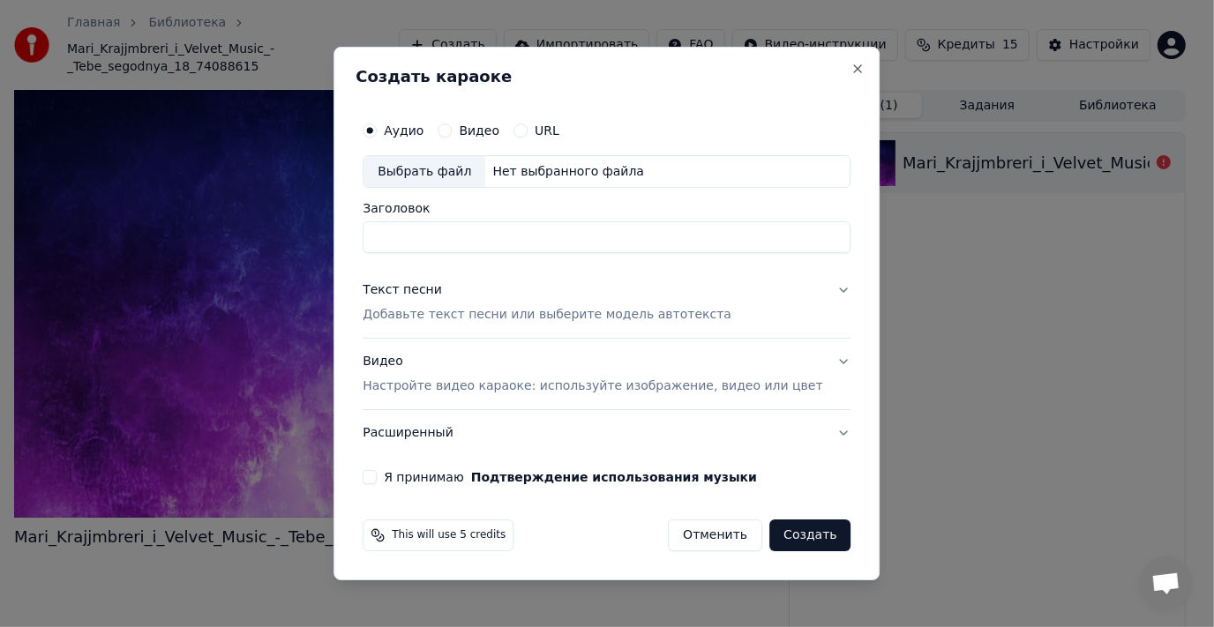
click at [443, 318] on p "Добавьте текст песни или выберите модель автотекста" at bounding box center [547, 316] width 369 height 18
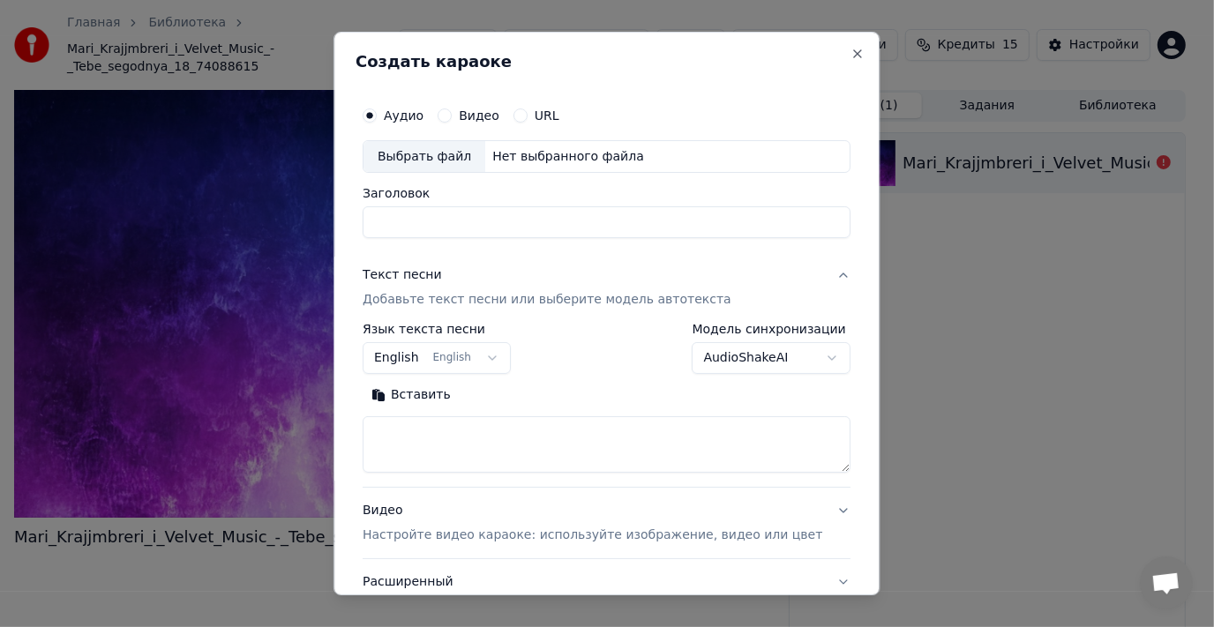
click at [430, 356] on button "English English" at bounding box center [437, 359] width 148 height 32
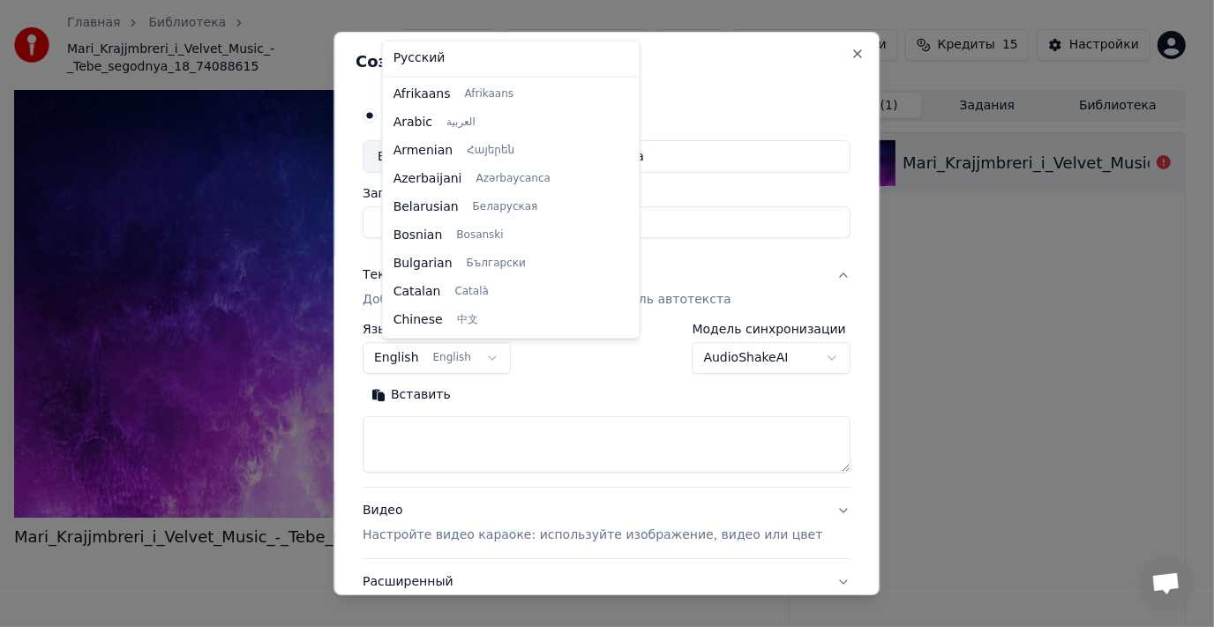
scroll to position [140, 0]
select select "**"
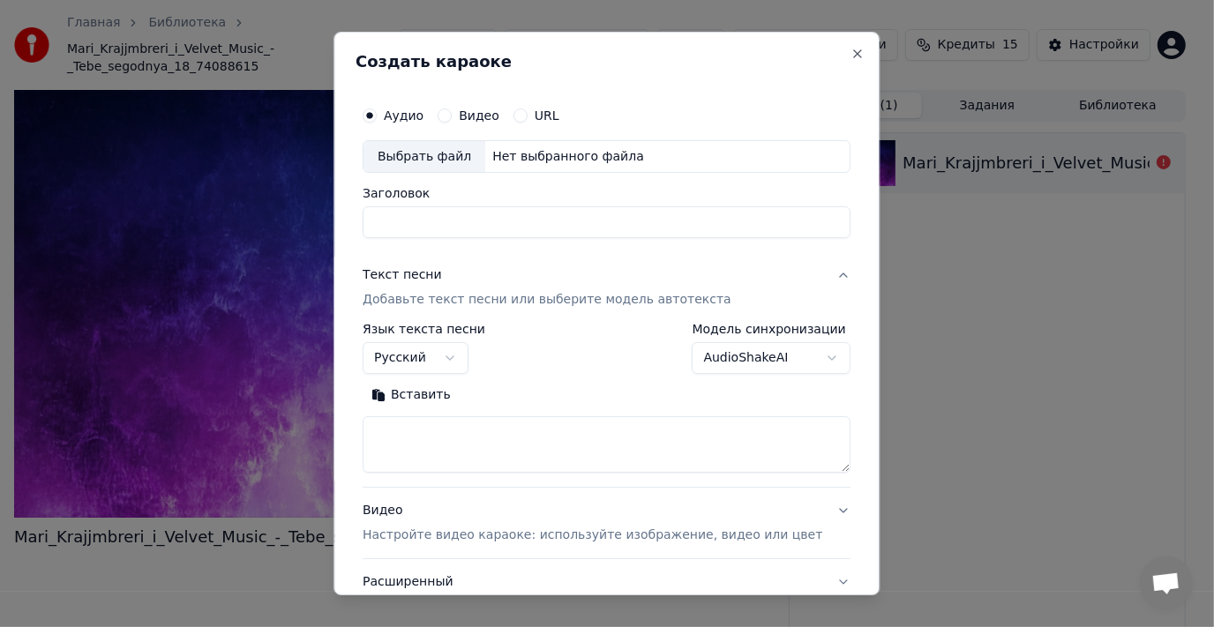
click at [461, 429] on textarea at bounding box center [607, 445] width 488 height 56
paste textarea "**********"
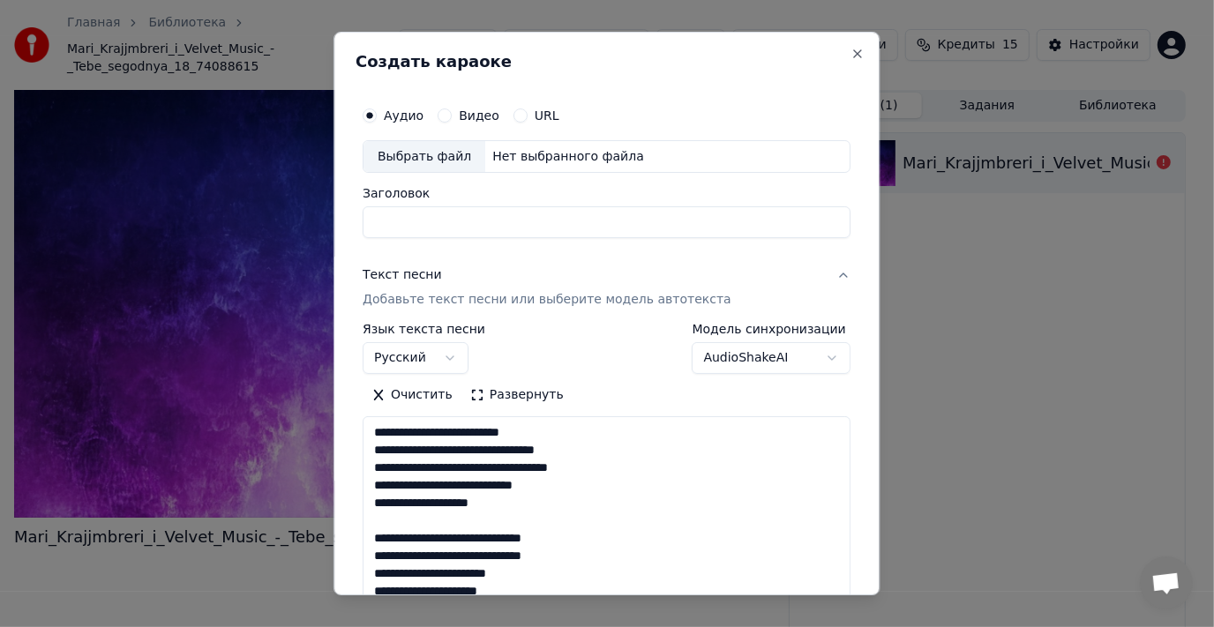
scroll to position [939, 0]
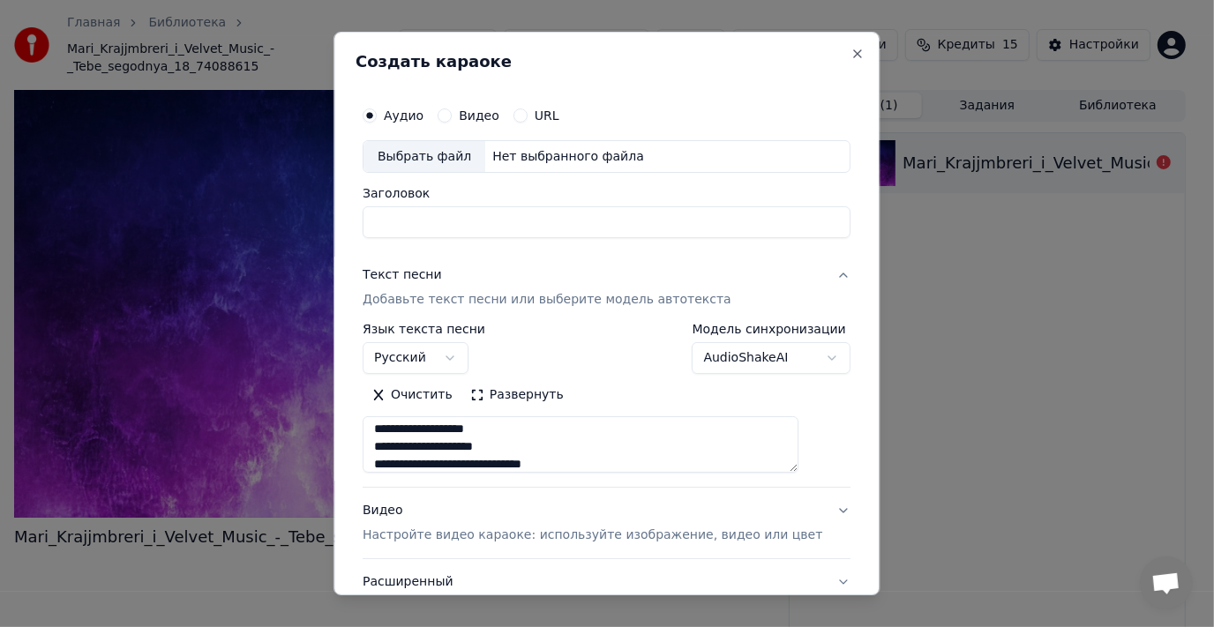
type textarea "**********"
click at [425, 218] on input "Заголовок" at bounding box center [607, 223] width 488 height 32
paste input "**********"
click at [432, 151] on div "Выбрать файл" at bounding box center [424, 157] width 122 height 32
type input "**********"
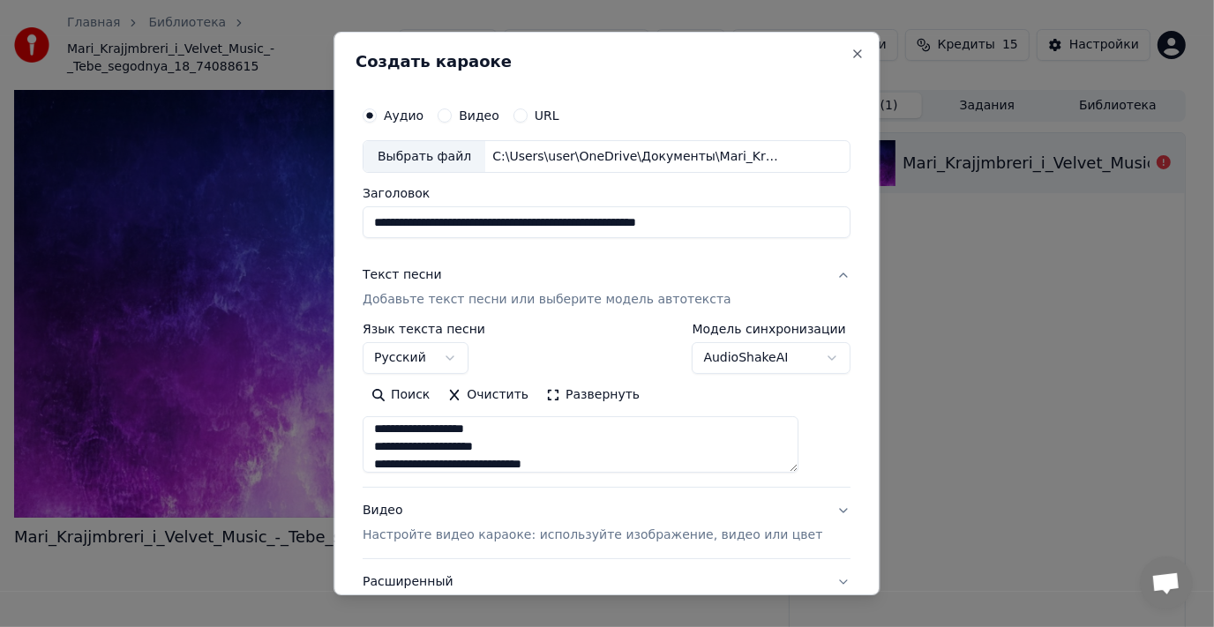
click at [485, 536] on p "Настройте видео караоке: используйте изображение, видео или цвет" at bounding box center [593, 536] width 460 height 18
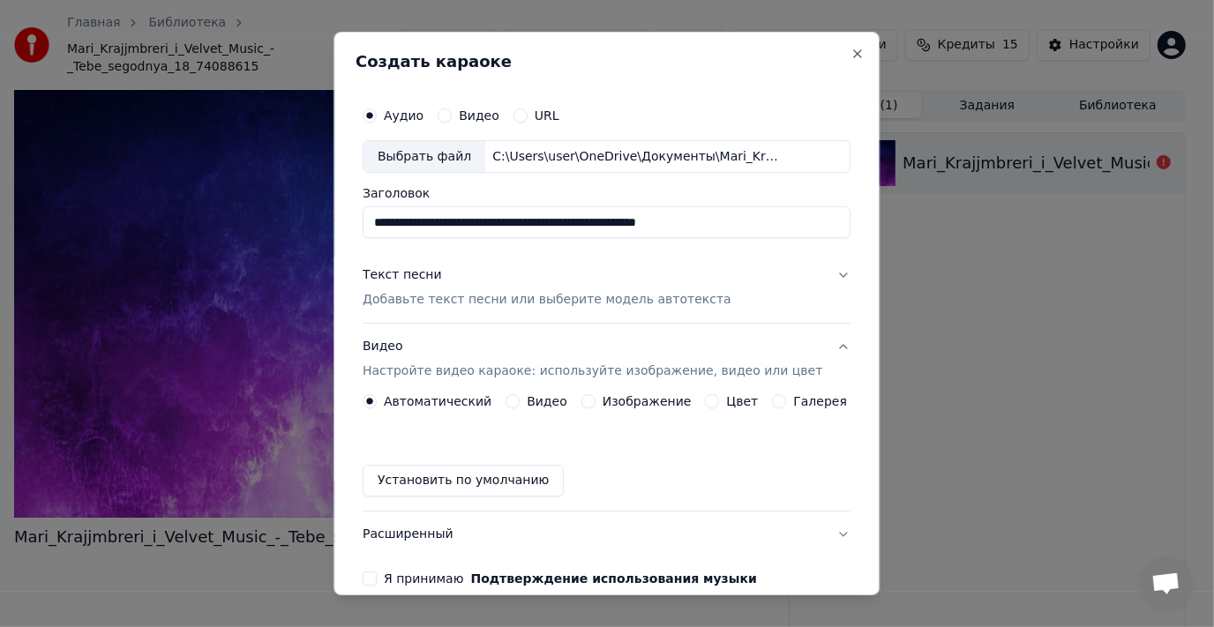
click at [794, 397] on label "Галерея" at bounding box center [821, 401] width 54 height 12
click at [787, 397] on button "Галерея" at bounding box center [780, 401] width 14 height 14
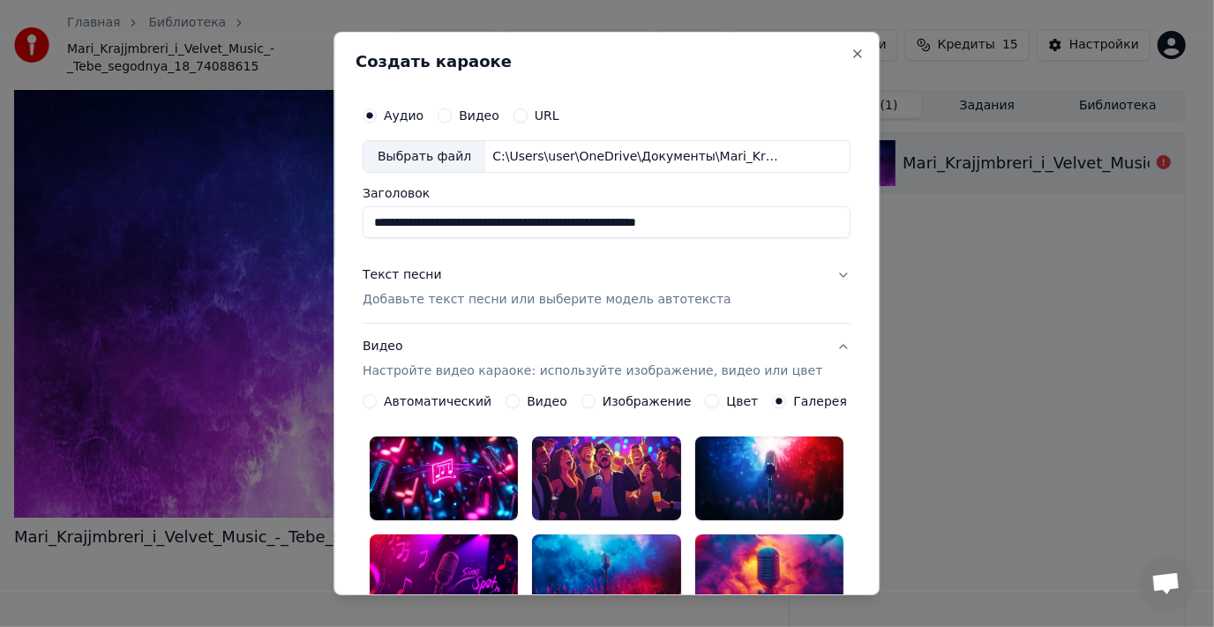
click at [449, 401] on label "Автоматический" at bounding box center [438, 401] width 108 height 12
click at [377, 401] on button "Автоматический" at bounding box center [370, 401] width 14 height 14
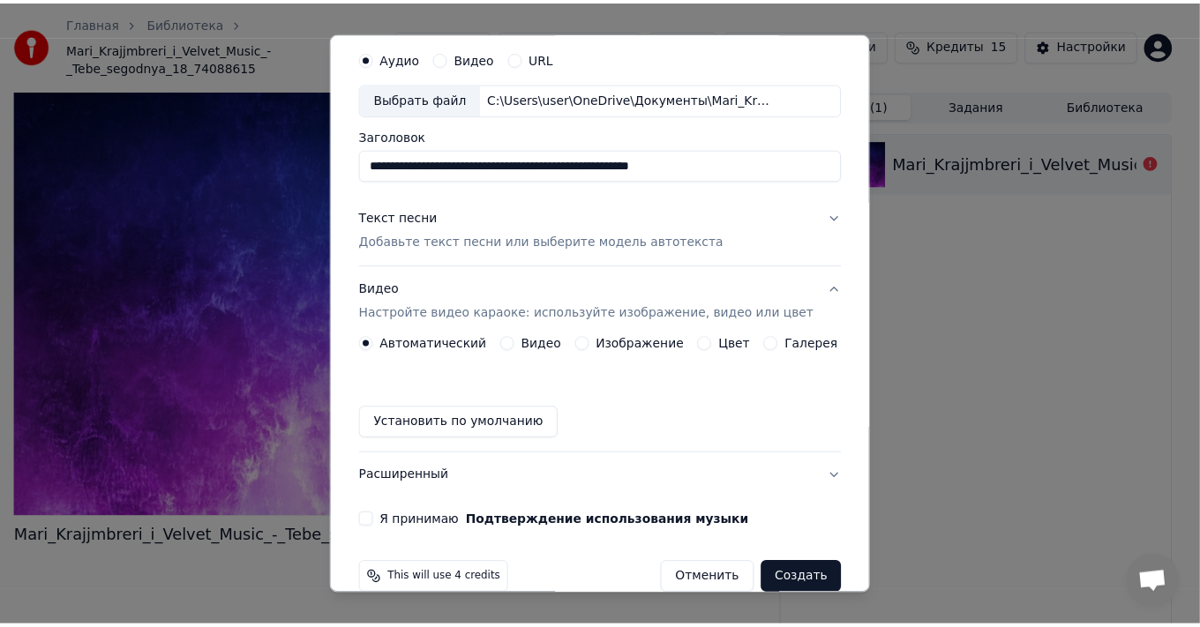
scroll to position [85, 0]
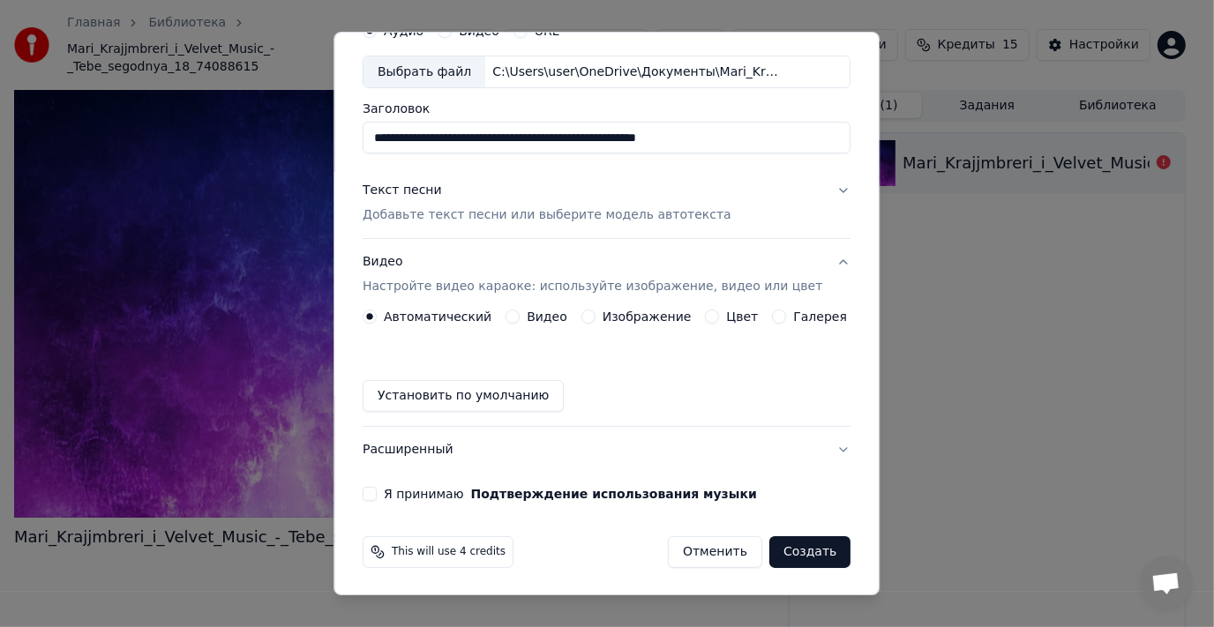
click at [377, 492] on button "Я принимаю Подтверждение использования музыки" at bounding box center [370, 494] width 14 height 14
click at [773, 554] on button "Создать" at bounding box center [809, 552] width 81 height 32
